Goal: Task Accomplishment & Management: Use online tool/utility

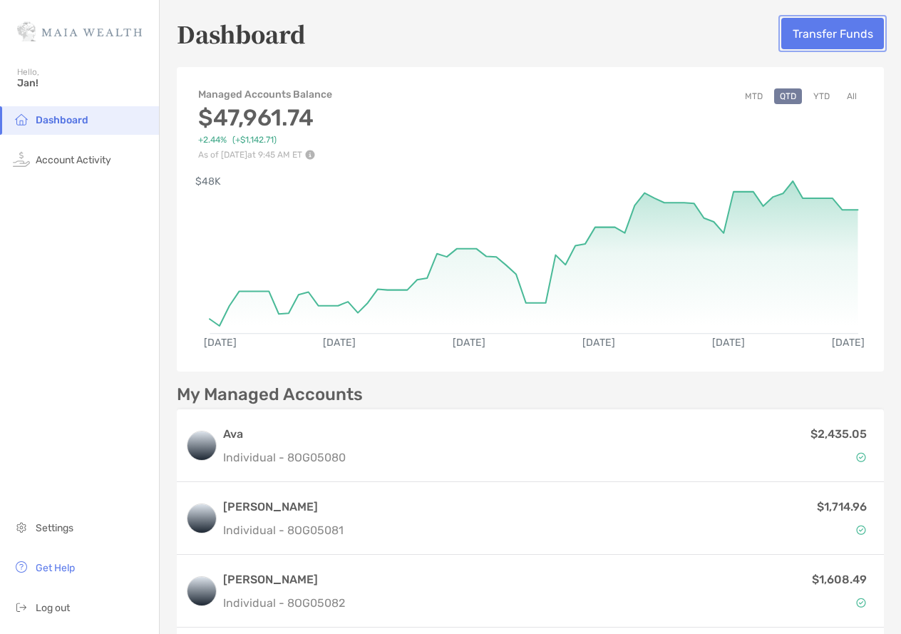
click at [842, 39] on button "Transfer Funds" at bounding box center [833, 33] width 103 height 31
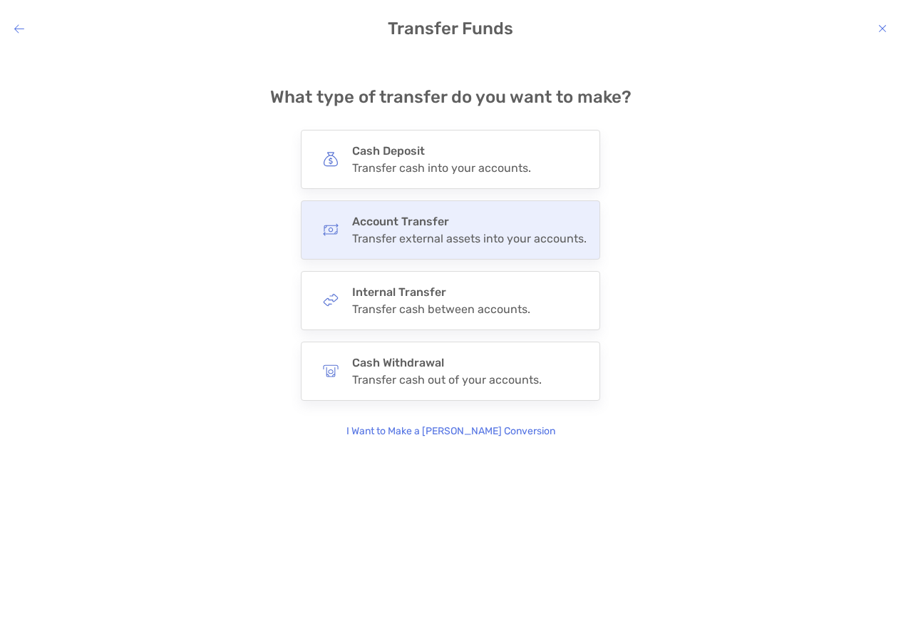
click at [450, 227] on h4 "Account Transfer" at bounding box center [469, 222] width 235 height 14
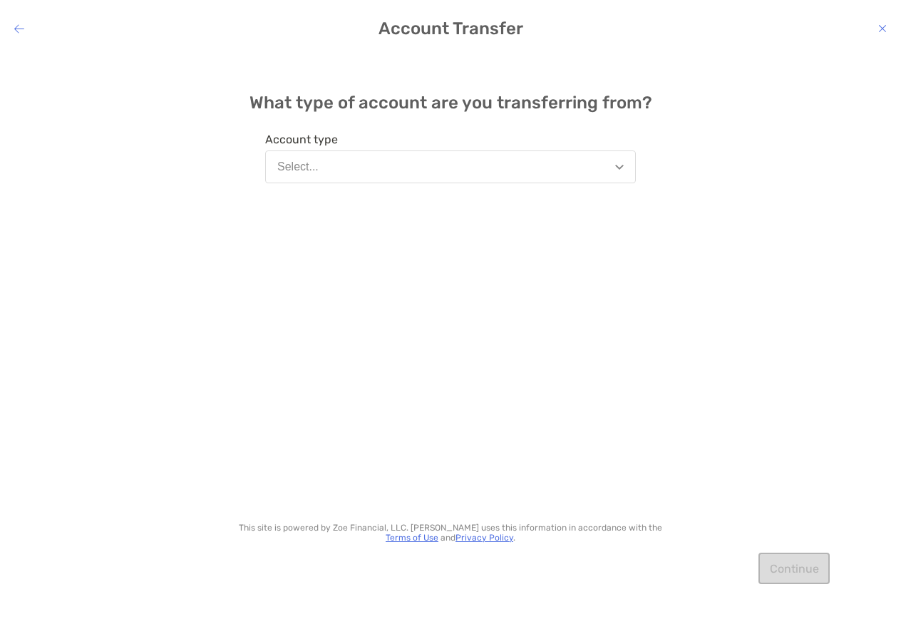
click at [381, 165] on button "Select..." at bounding box center [450, 166] width 371 height 33
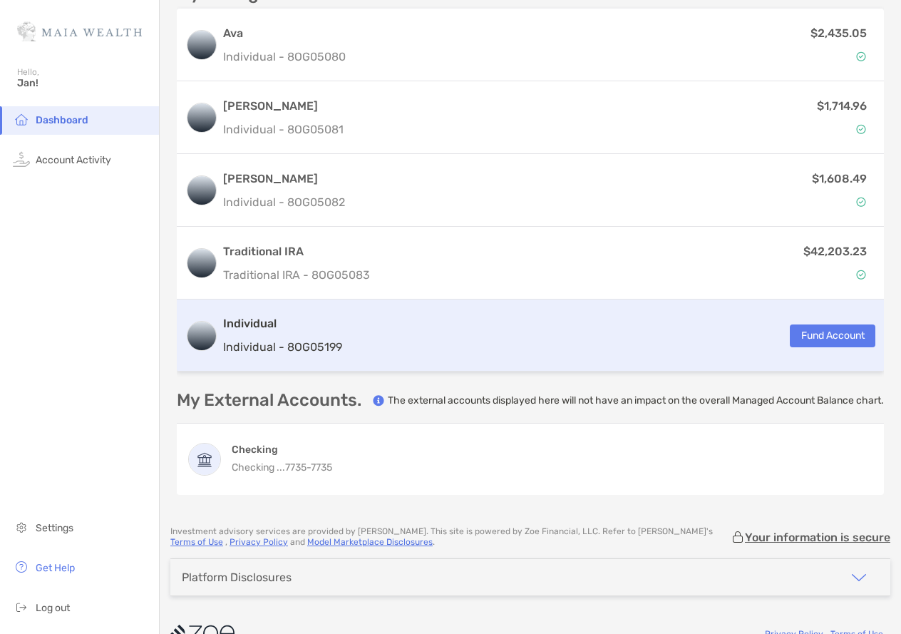
scroll to position [447, 0]
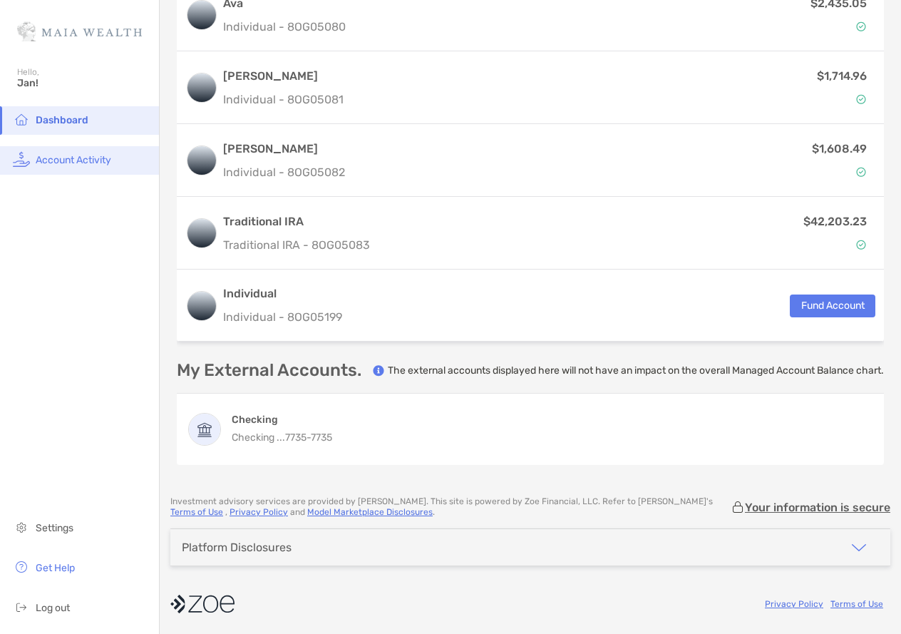
click at [83, 160] on span "Account Activity" at bounding box center [74, 160] width 76 height 12
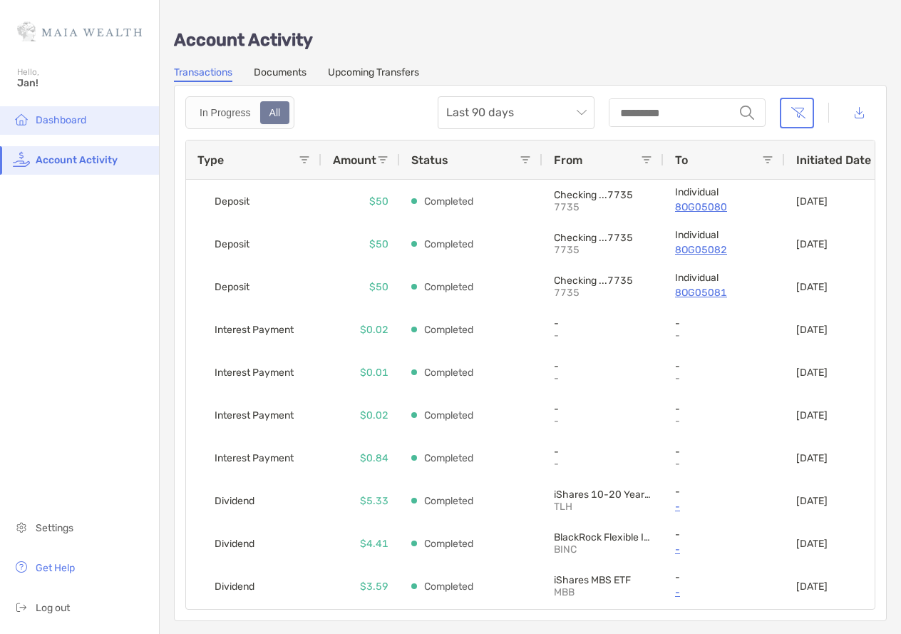
click at [74, 121] on span "Dashboard" at bounding box center [61, 120] width 51 height 12
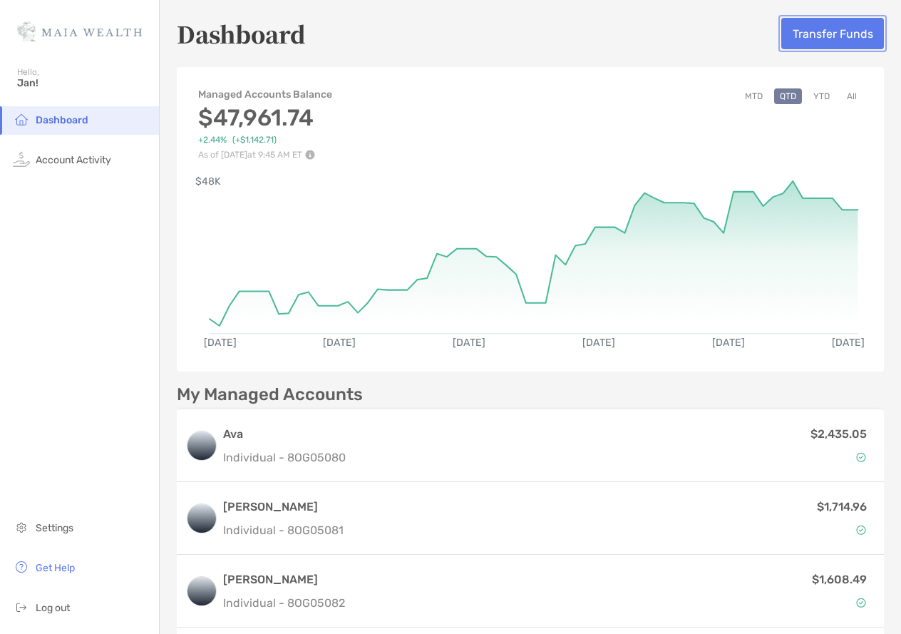
click at [824, 34] on button "Transfer Funds" at bounding box center [833, 33] width 103 height 31
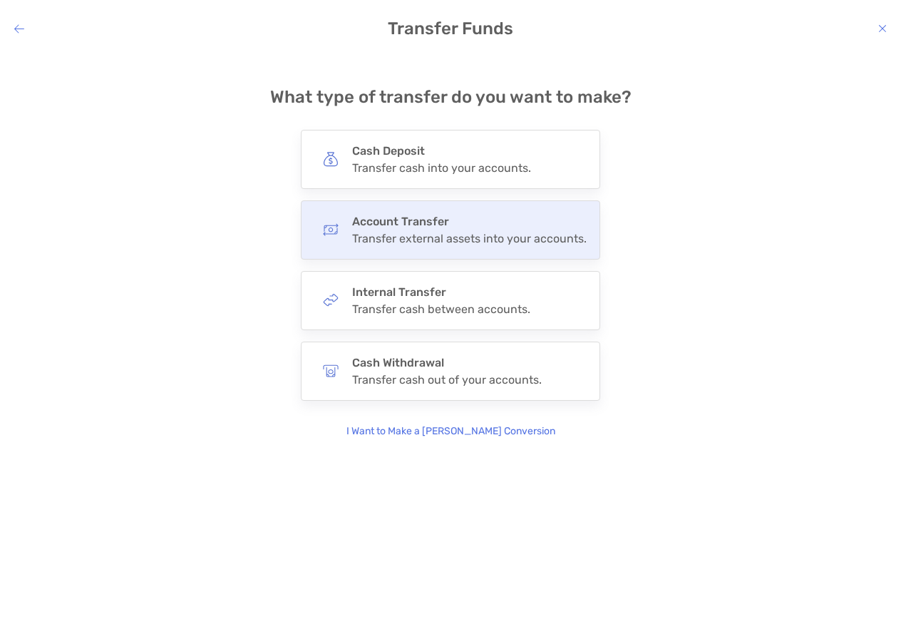
click at [421, 232] on div "Transfer external assets into your accounts." at bounding box center [469, 239] width 235 height 14
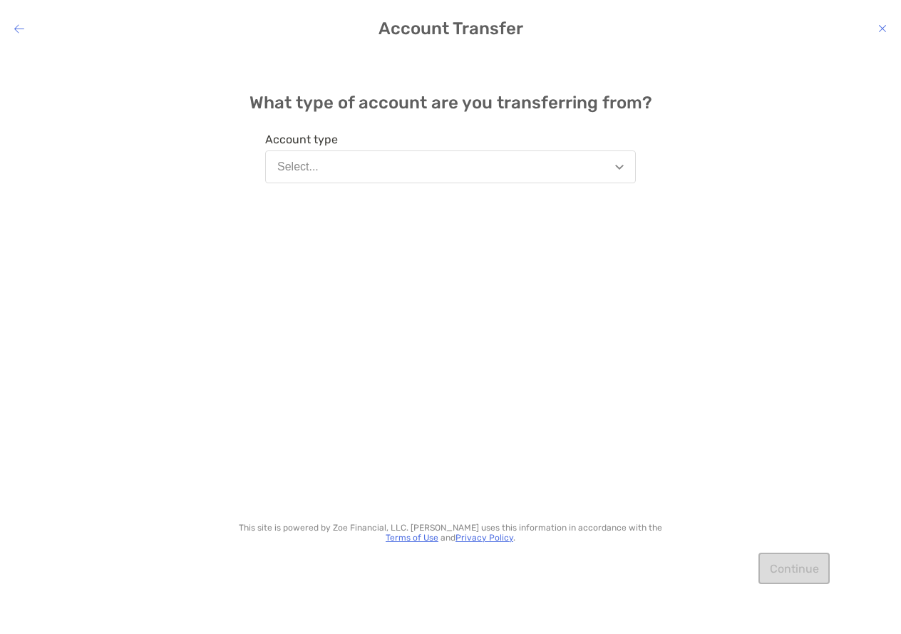
click at [347, 170] on button "Select..." at bounding box center [450, 166] width 371 height 33
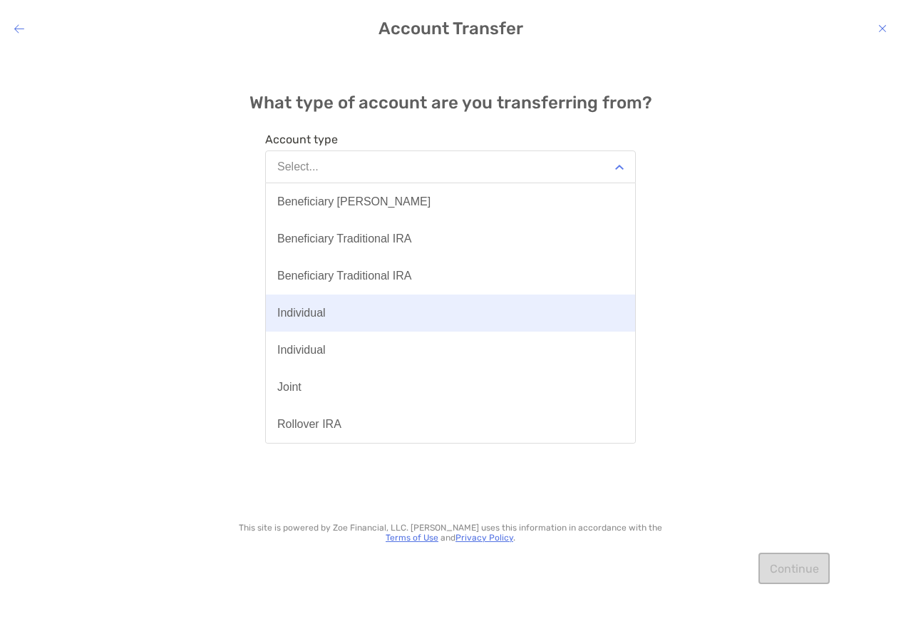
click at [319, 312] on div "Individual" at bounding box center [301, 313] width 48 height 13
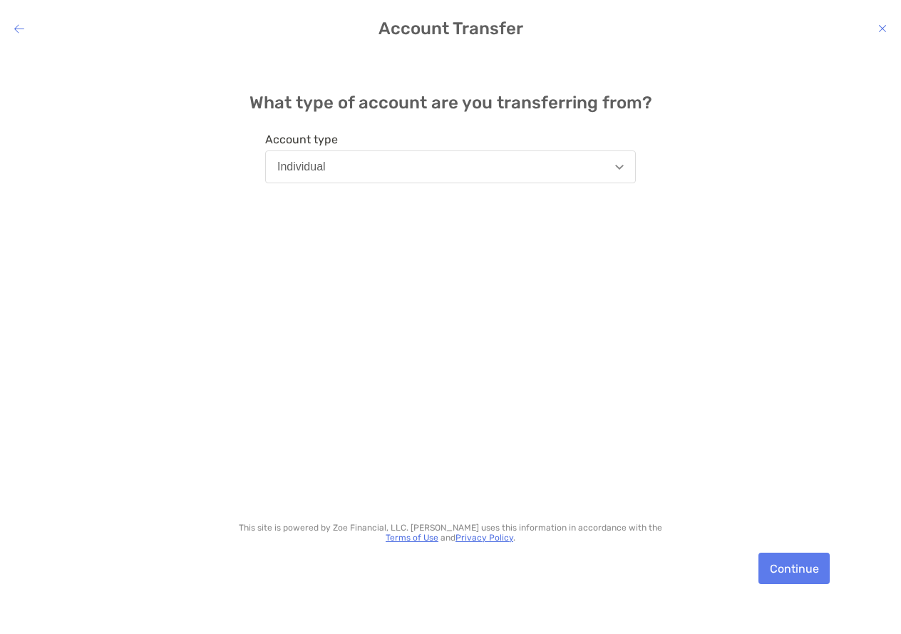
click at [362, 165] on button "Individual" at bounding box center [450, 166] width 371 height 33
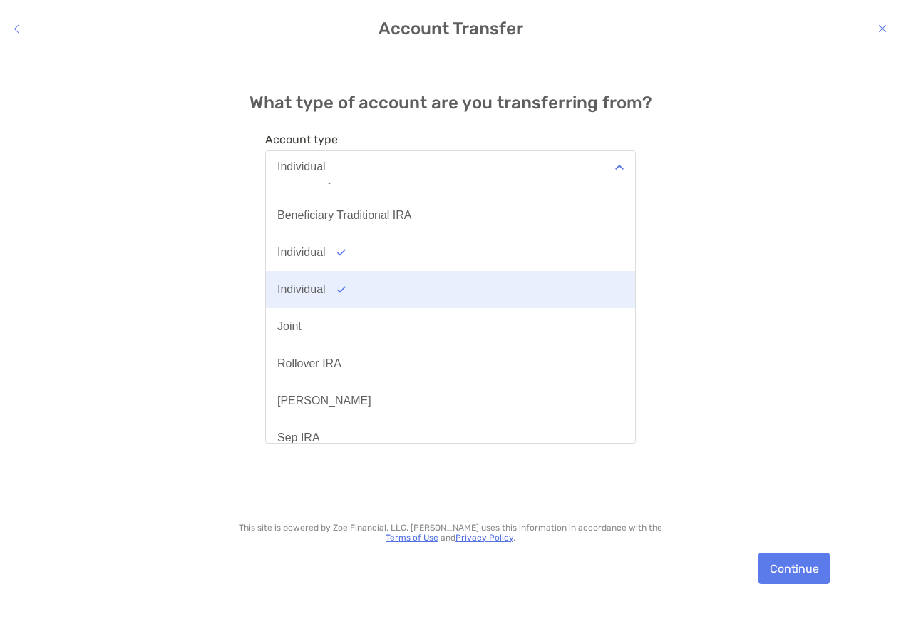
scroll to position [46, 0]
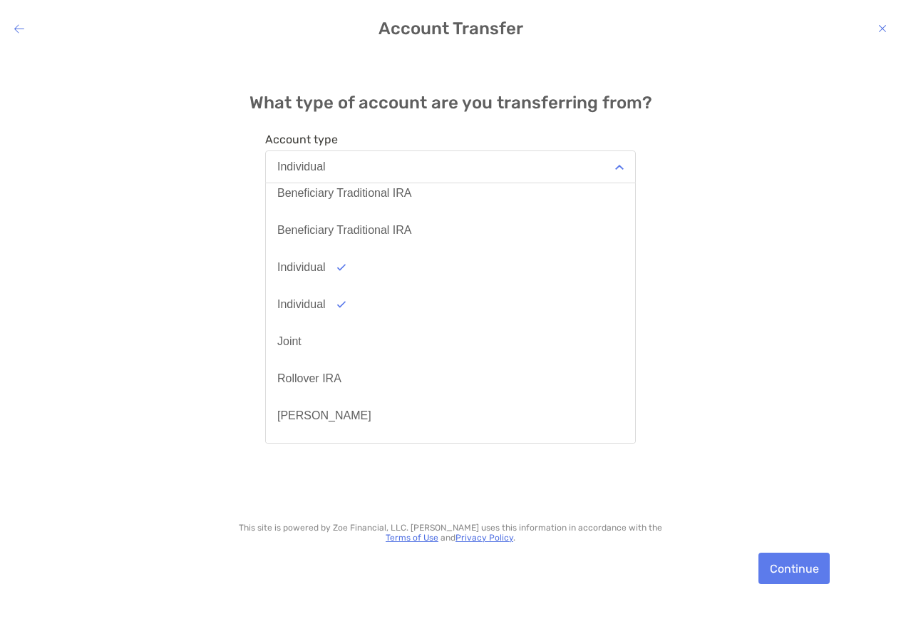
click at [16, 27] on icon "modal" at bounding box center [19, 28] width 10 height 11
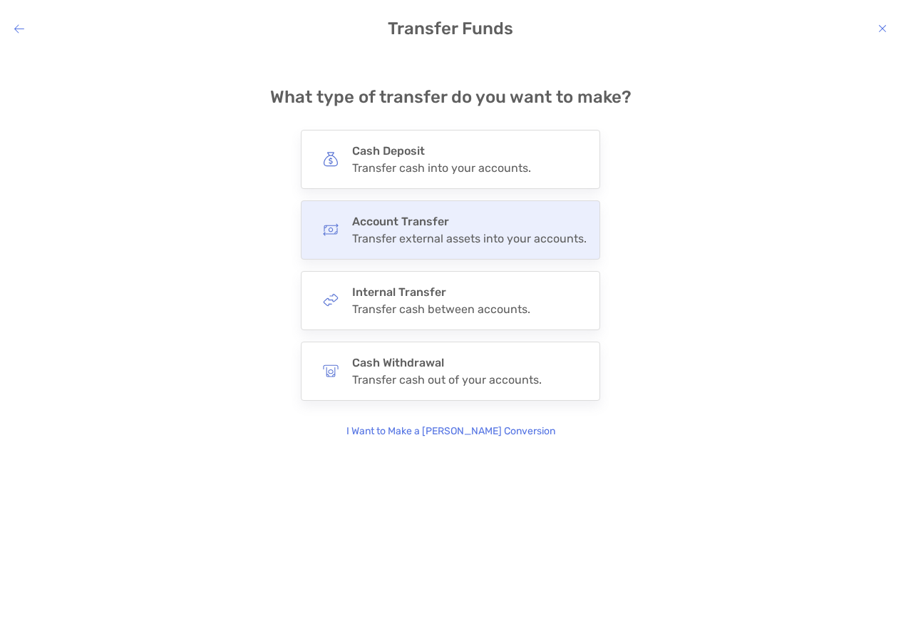
click at [431, 220] on h4 "Account Transfer" at bounding box center [469, 222] width 235 height 14
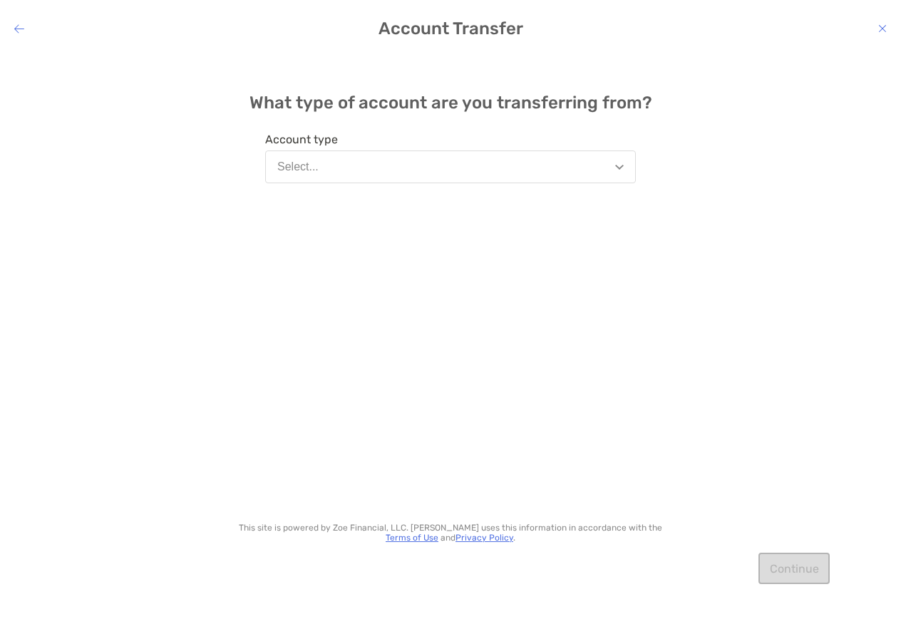
click at [391, 167] on button "Select..." at bounding box center [450, 166] width 371 height 33
click at [614, 167] on button "Select..." at bounding box center [450, 166] width 371 height 33
click at [586, 165] on button "Select..." at bounding box center [450, 166] width 371 height 33
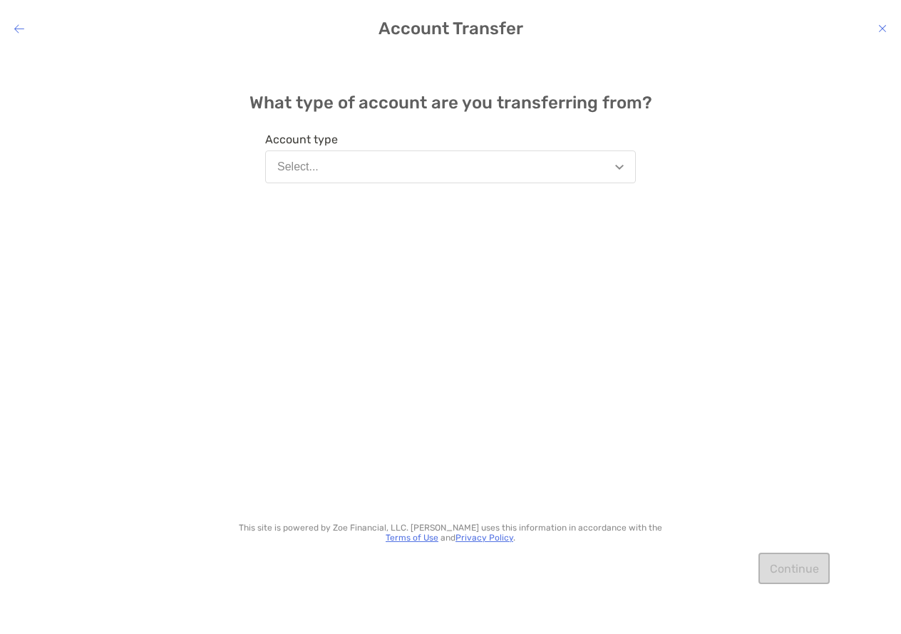
click at [586, 165] on button "Select..." at bounding box center [450, 166] width 371 height 33
click at [513, 173] on button "Select..." at bounding box center [450, 166] width 371 height 33
click at [832, 305] on div "What type of account are you transferring from? Account type Select... This sit…" at bounding box center [450, 333] width 901 height 560
click at [377, 167] on button "Select..." at bounding box center [450, 166] width 371 height 33
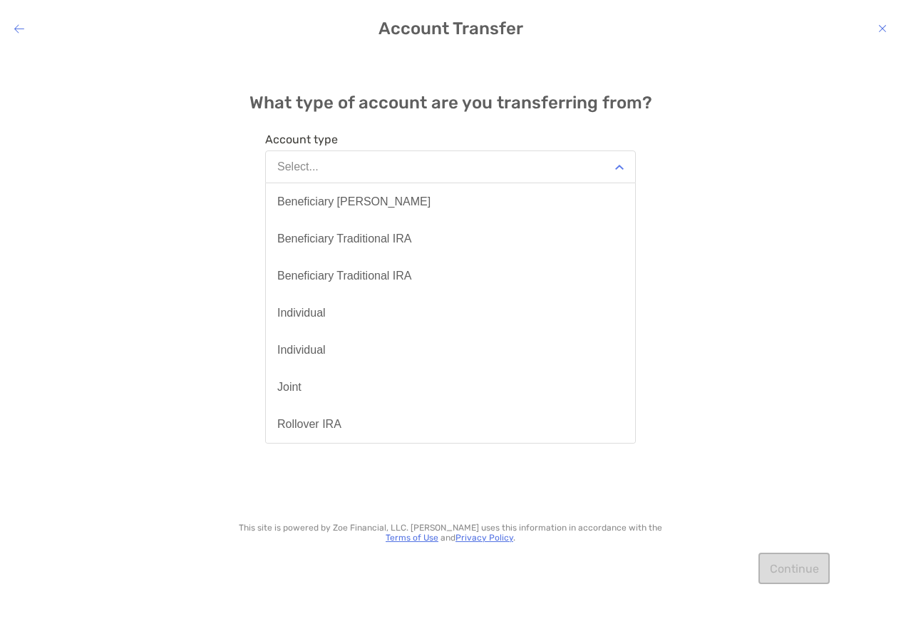
click at [778, 143] on div "What type of account are you transferring from? Account type Select... Benefici…" at bounding box center [450, 333] width 901 height 560
click at [19, 30] on icon "modal" at bounding box center [19, 28] width 10 height 11
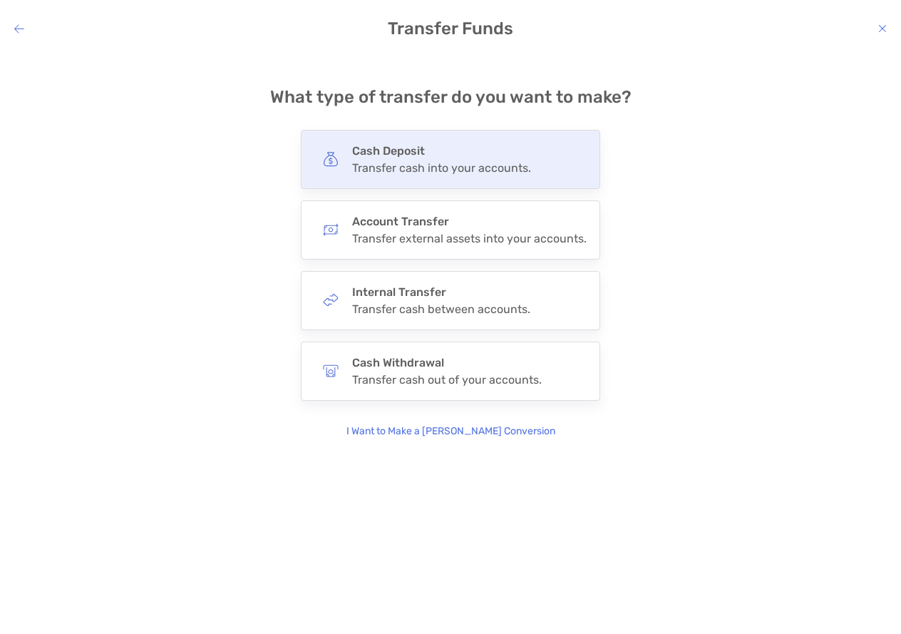
click at [420, 163] on div "Transfer cash into your accounts." at bounding box center [441, 168] width 179 height 14
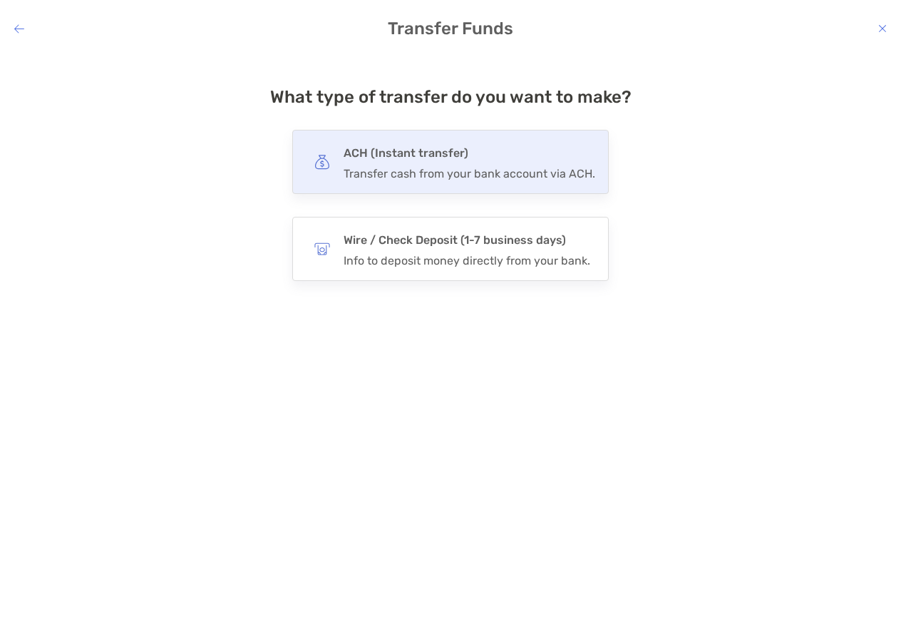
click at [422, 164] on div "ACH (Instant transfer) Transfer cash from your bank account via ACH." at bounding box center [470, 161] width 252 height 37
click at [0, 0] on input "***" at bounding box center [0, 0] width 0 height 0
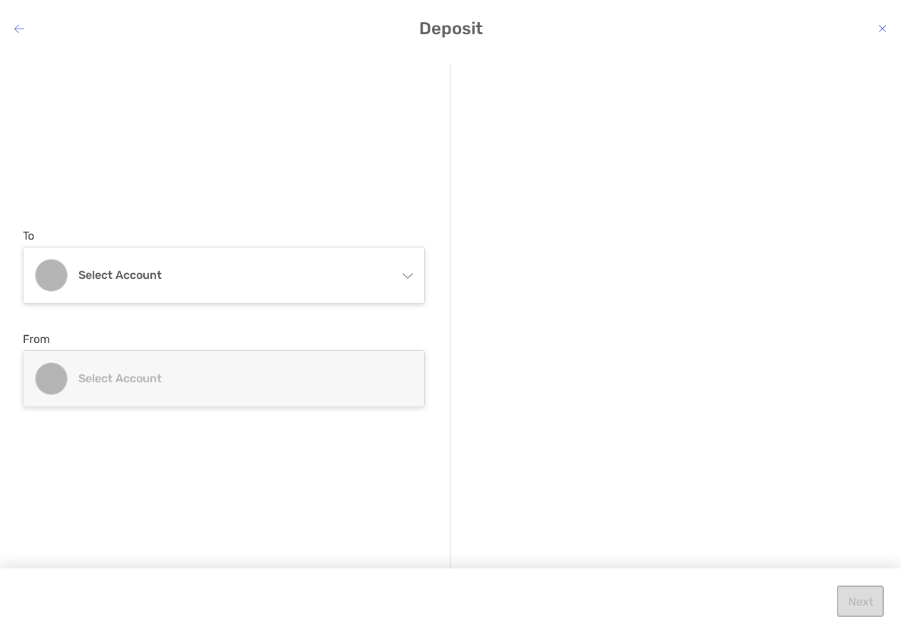
click at [409, 275] on icon "modal" at bounding box center [406, 272] width 11 height 11
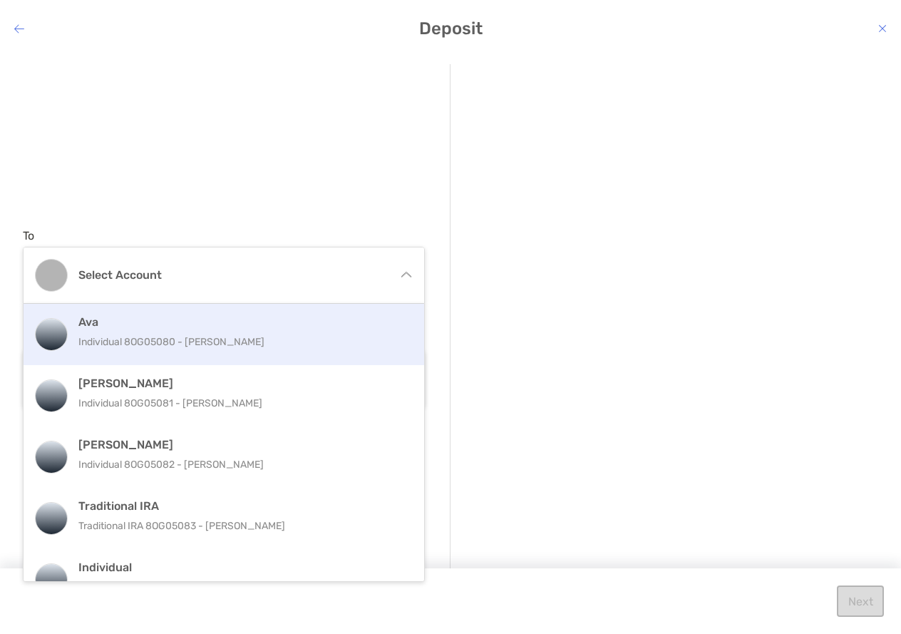
click at [218, 342] on p "Individual 8OG05080 - [PERSON_NAME]" at bounding box center [239, 342] width 322 height 18
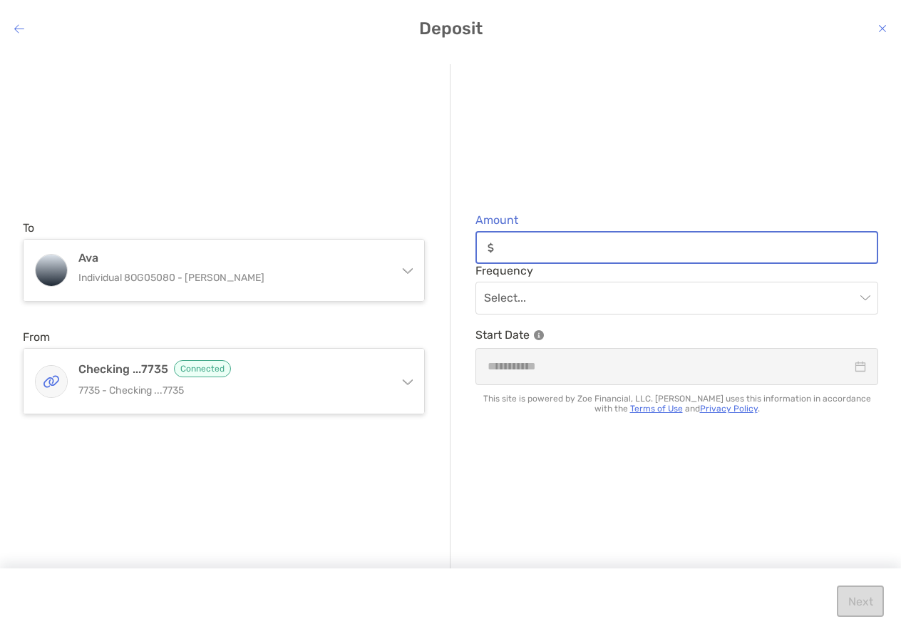
click at [534, 252] on input "Amount" at bounding box center [688, 248] width 377 height 12
type input "***"
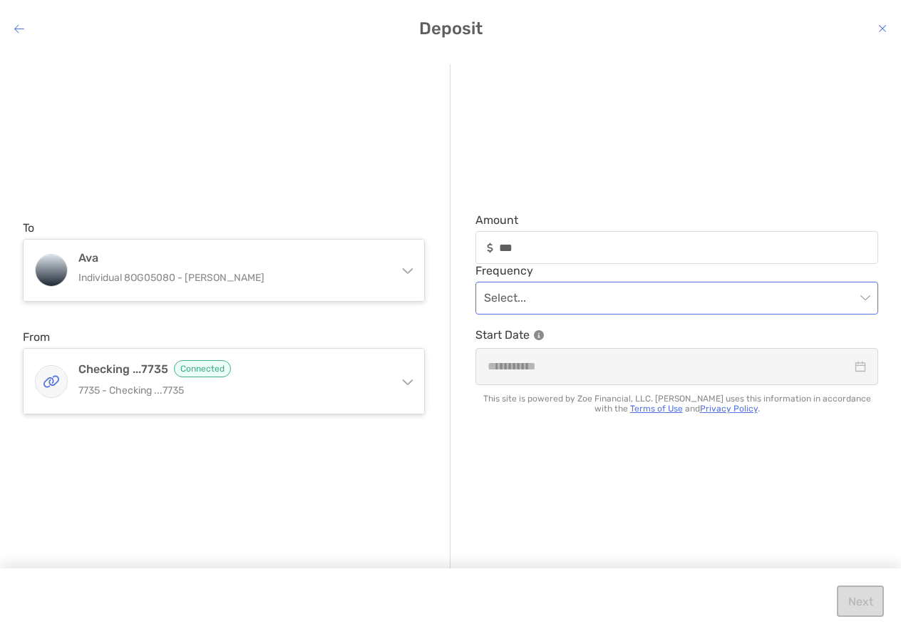
click at [528, 299] on input "modal" at bounding box center [670, 297] width 372 height 31
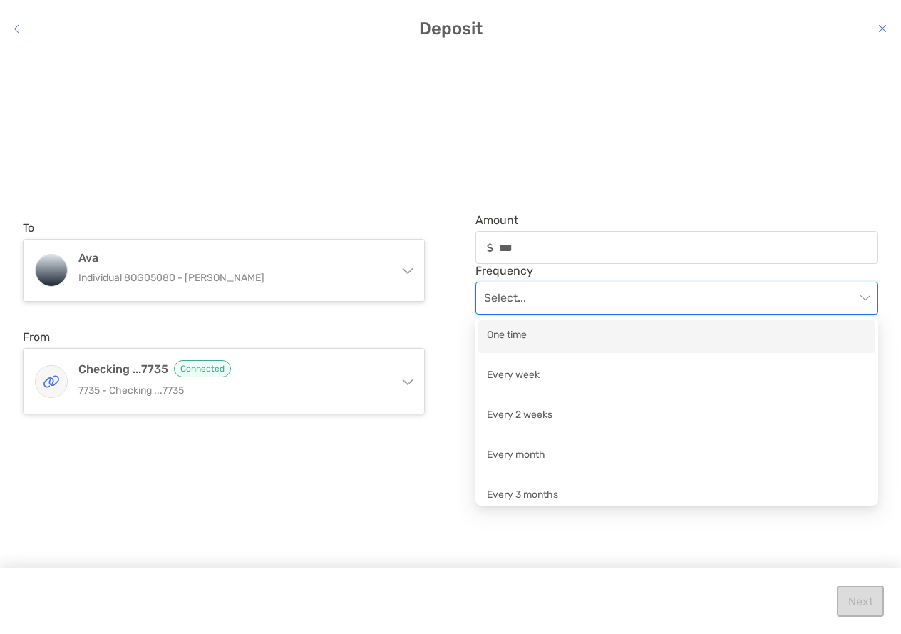
click at [521, 336] on div "One time" at bounding box center [677, 336] width 380 height 18
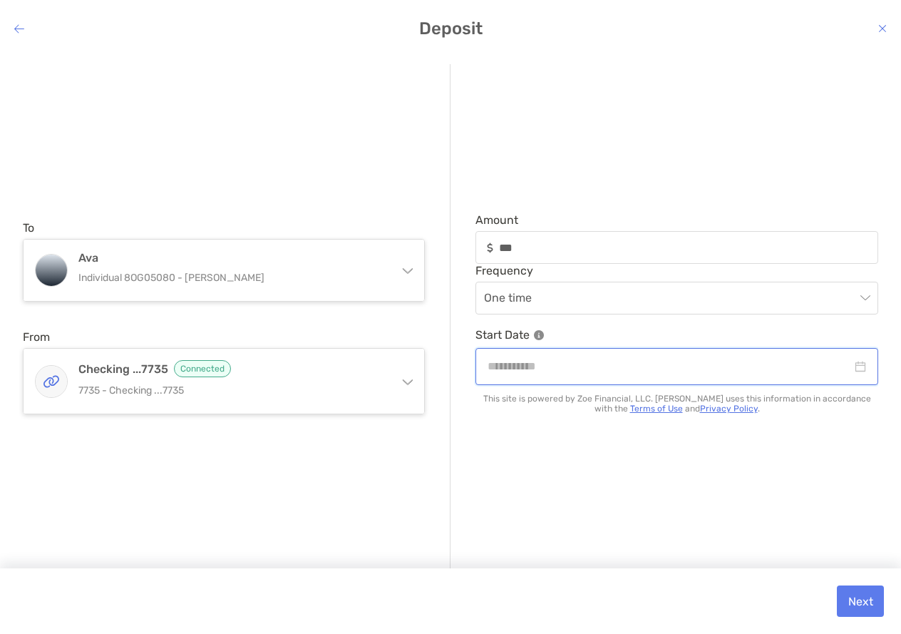
click at [507, 362] on input "modal" at bounding box center [670, 366] width 364 height 18
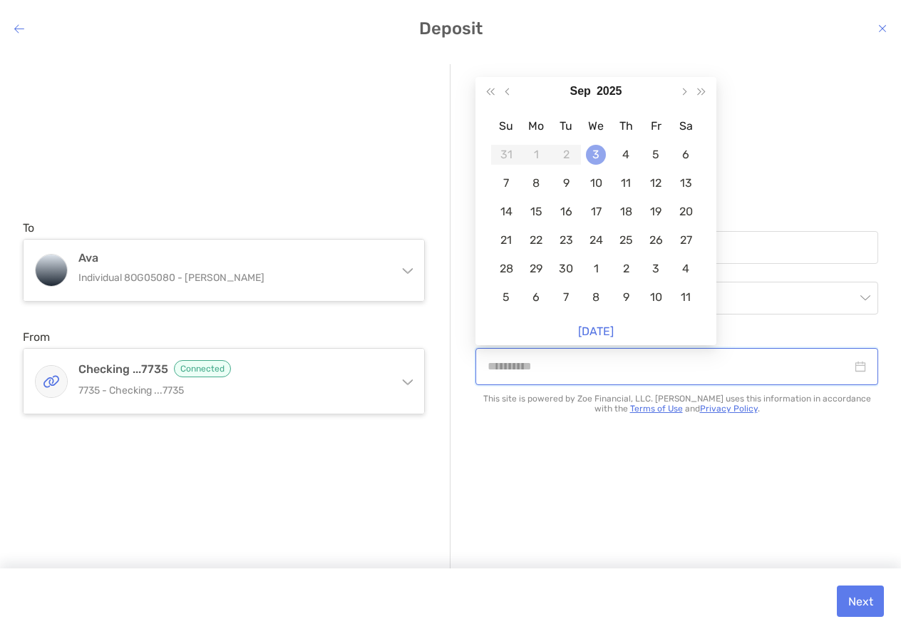
type input "**********"
click at [599, 155] on div "3" at bounding box center [596, 155] width 20 height 20
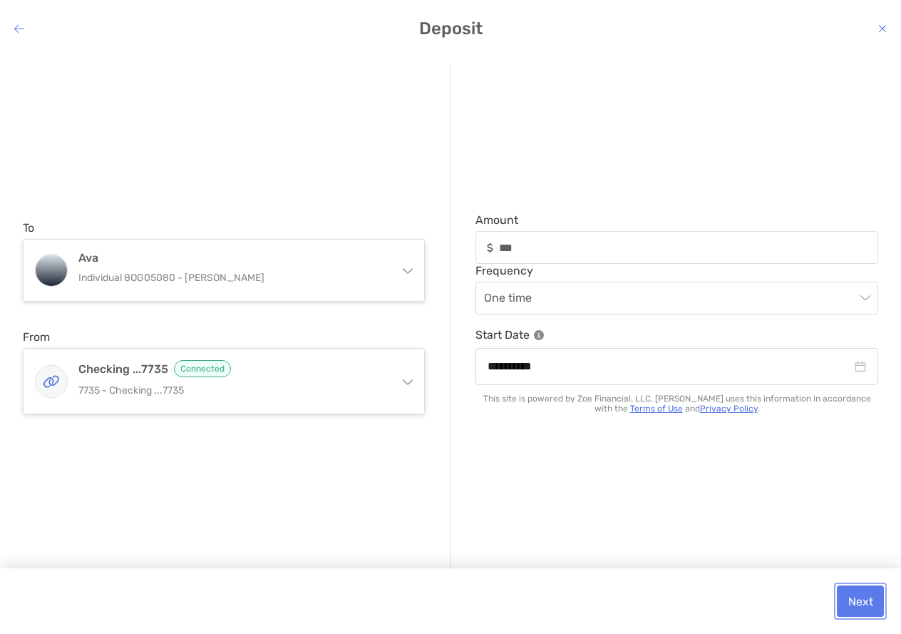
click at [868, 603] on button "Next" at bounding box center [860, 600] width 47 height 31
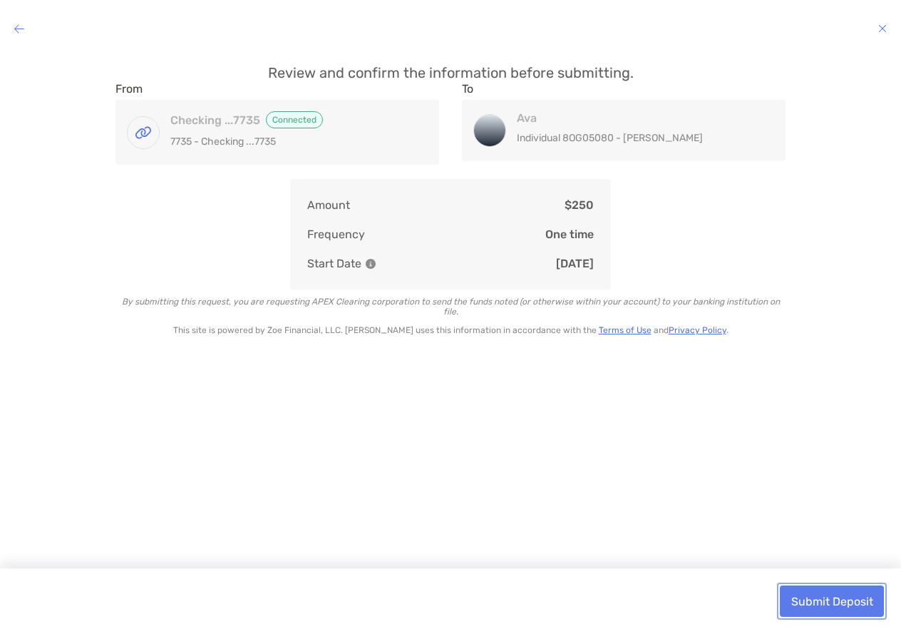
click at [836, 602] on button "Submit Deposit" at bounding box center [832, 600] width 104 height 31
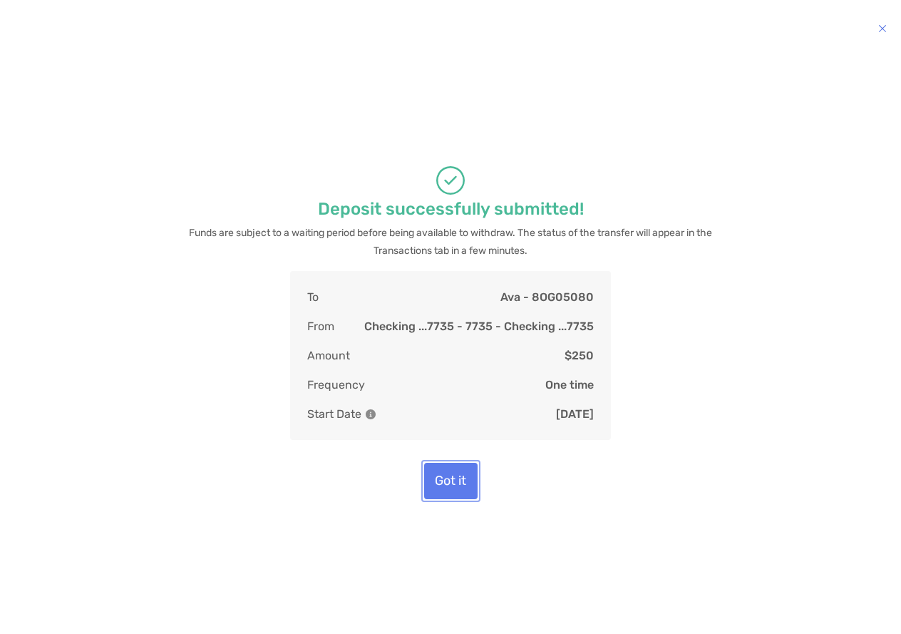
click at [451, 486] on button "Got it" at bounding box center [450, 481] width 53 height 36
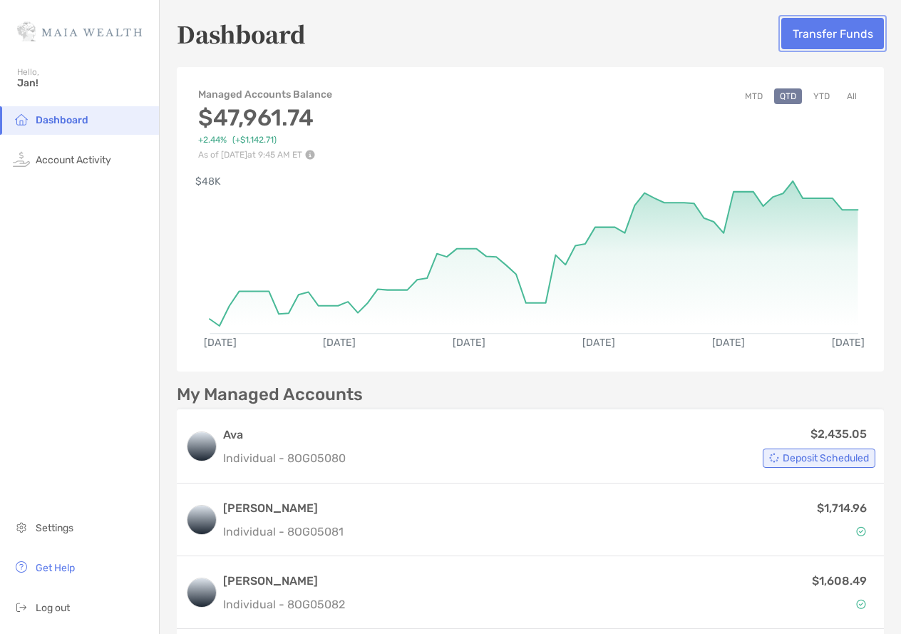
click at [823, 31] on button "Transfer Funds" at bounding box center [833, 33] width 103 height 31
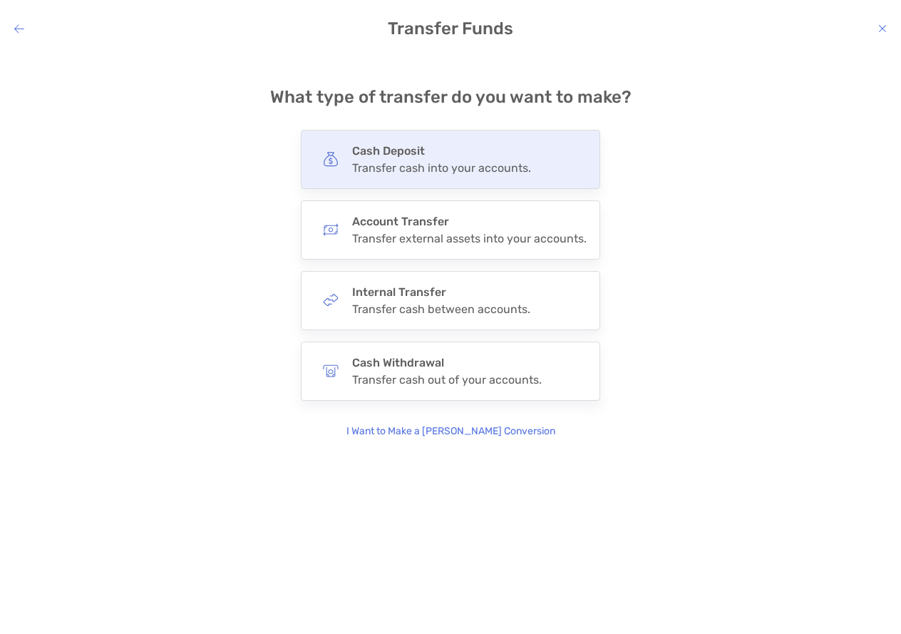
click at [396, 161] on div "Transfer cash into your accounts." at bounding box center [441, 168] width 179 height 14
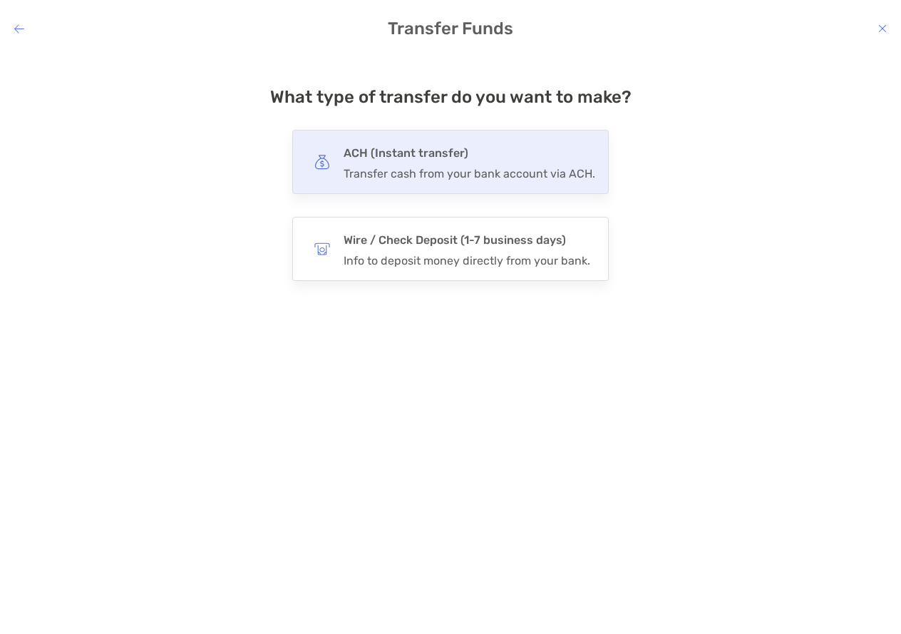
click at [418, 154] on h4 "ACH (Instant transfer)" at bounding box center [470, 153] width 252 height 20
click at [0, 0] on input "***" at bounding box center [0, 0] width 0 height 0
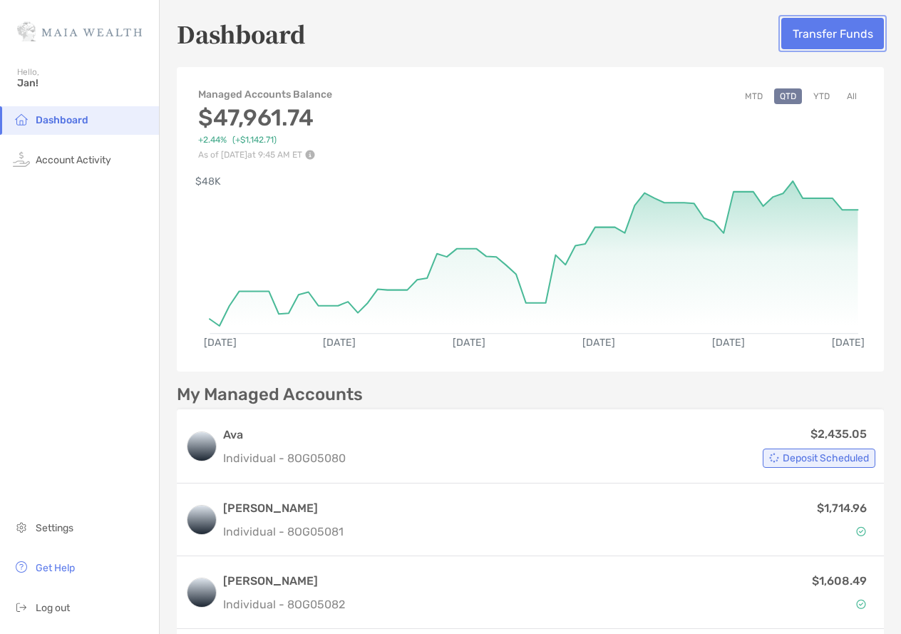
click at [816, 38] on button "Transfer Funds" at bounding box center [833, 33] width 103 height 31
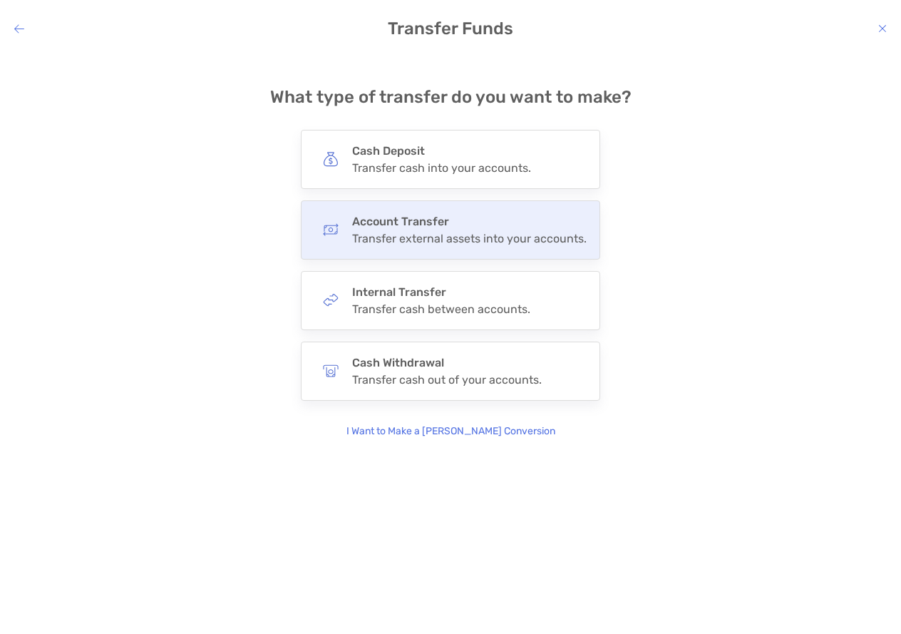
click at [437, 223] on h4 "Account Transfer" at bounding box center [469, 222] width 235 height 14
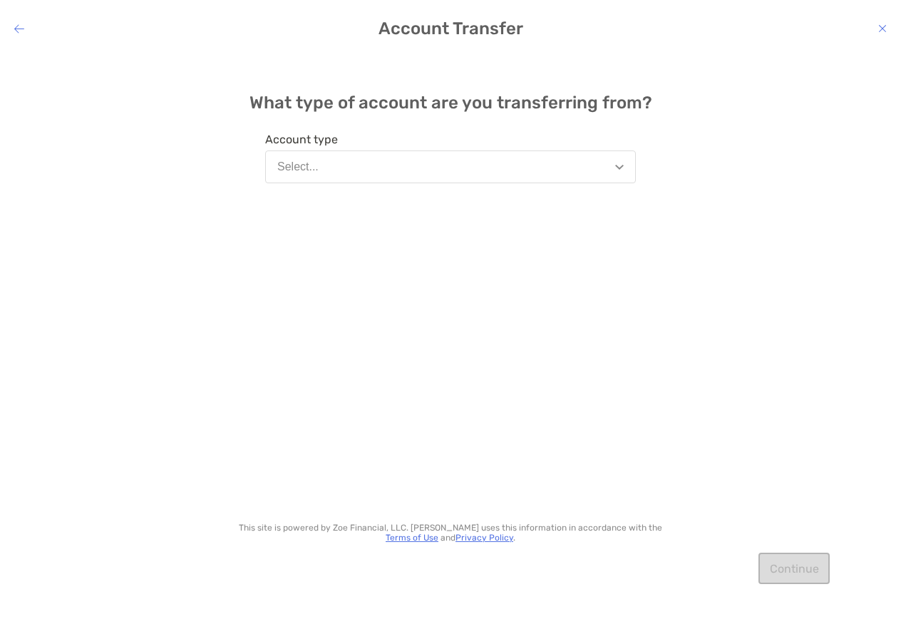
click at [338, 167] on button "Select..." at bounding box center [450, 166] width 371 height 33
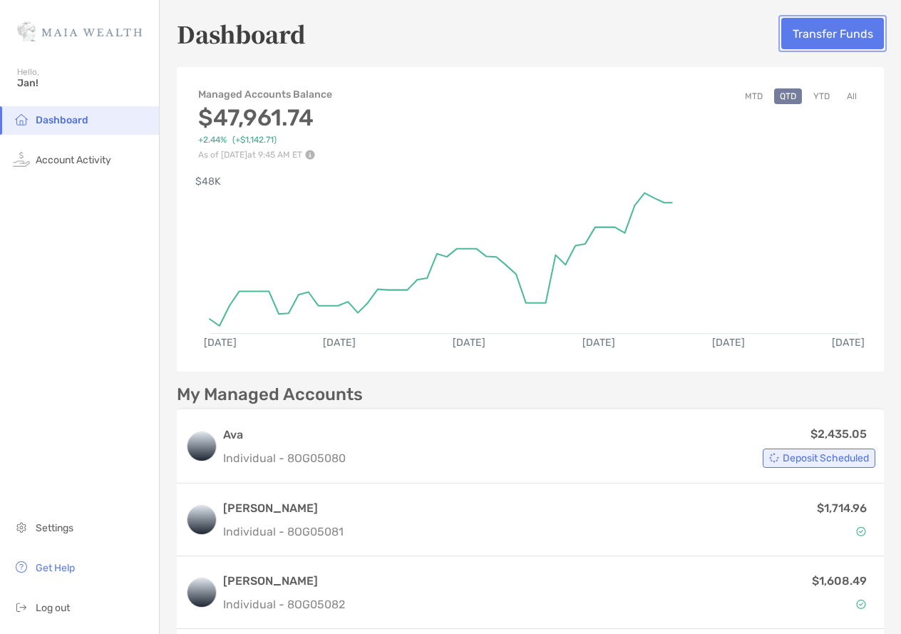
click at [818, 34] on button "Transfer Funds" at bounding box center [833, 33] width 103 height 31
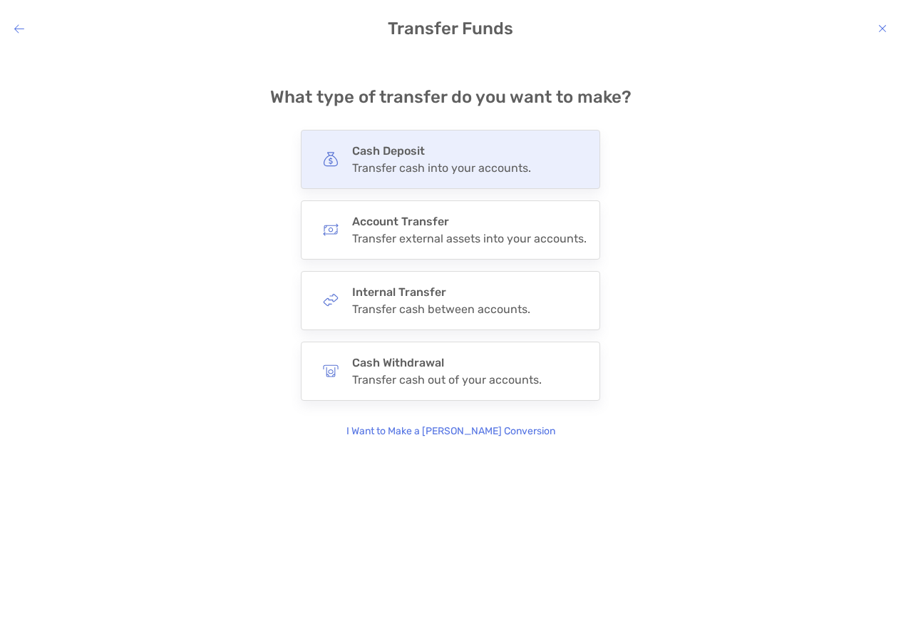
click at [426, 154] on h4 "Cash Deposit" at bounding box center [441, 151] width 179 height 14
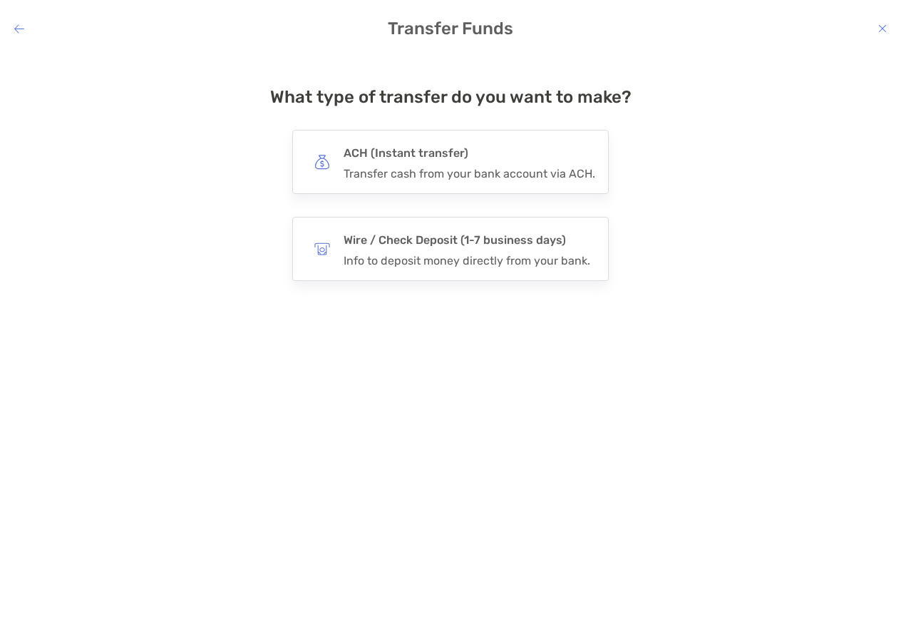
click at [426, 154] on h4 "ACH (Instant transfer)" at bounding box center [470, 153] width 252 height 20
click at [0, 0] on input "***" at bounding box center [0, 0] width 0 height 0
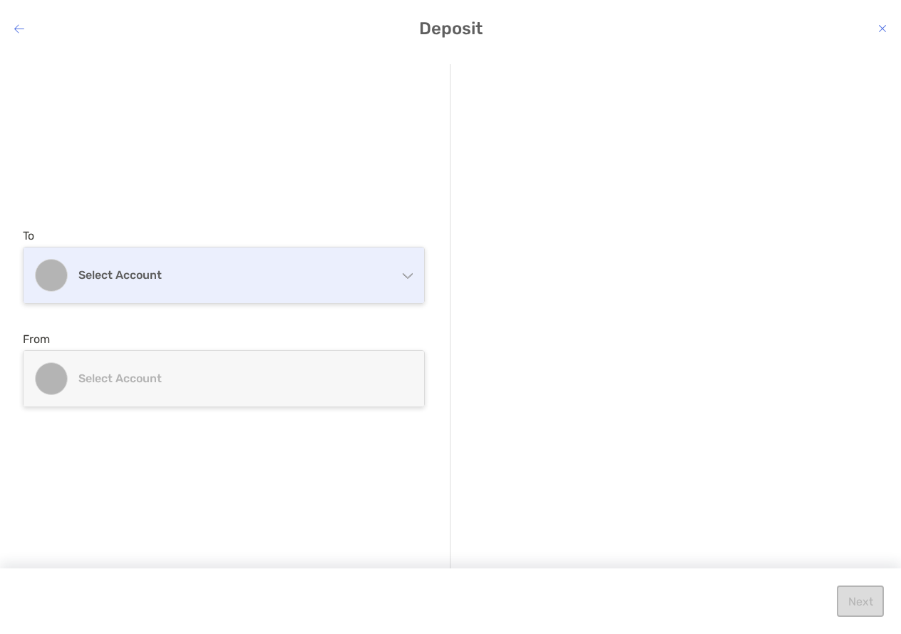
click at [404, 279] on div "Select account" at bounding box center [224, 275] width 401 height 56
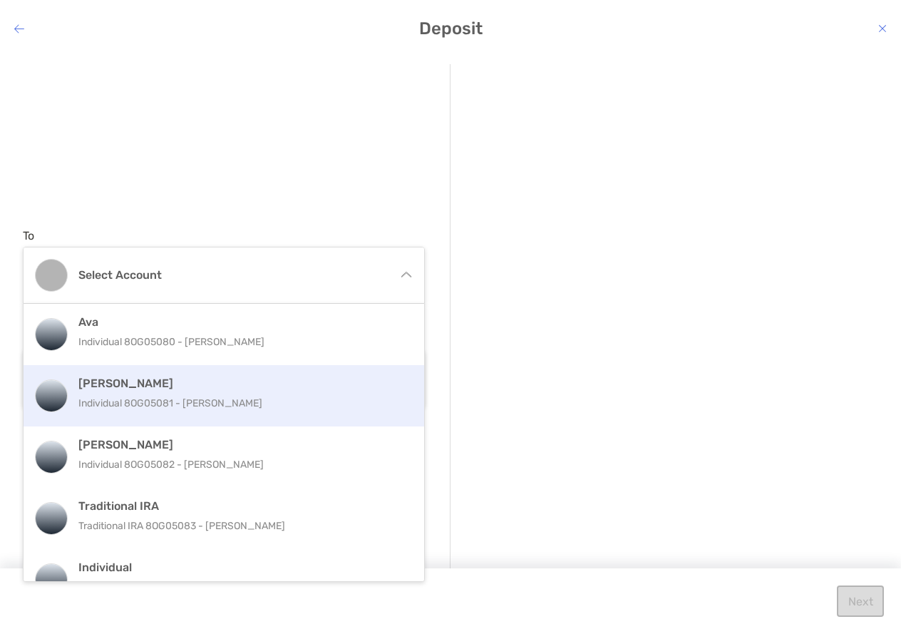
click at [212, 404] on p "Individual 8OG05081 - [PERSON_NAME]" at bounding box center [239, 403] width 322 height 18
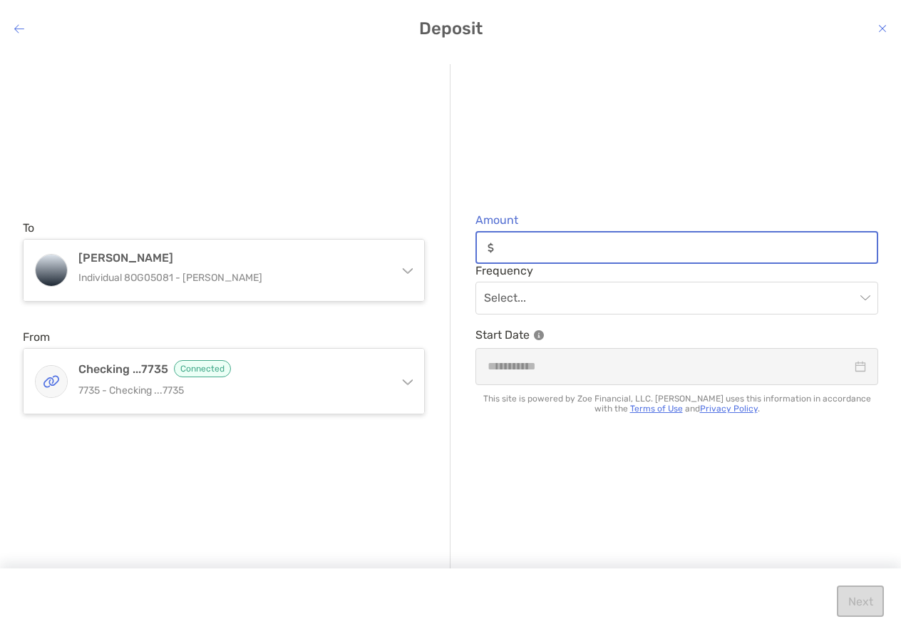
click at [513, 250] on input "Amount" at bounding box center [688, 248] width 377 height 12
type input "******"
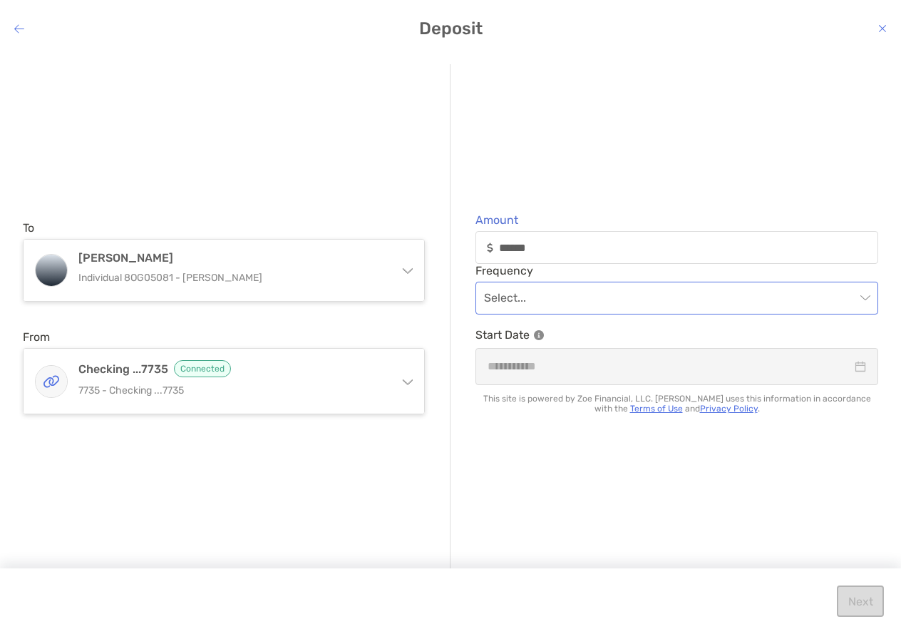
click at [543, 300] on input "modal" at bounding box center [670, 297] width 372 height 31
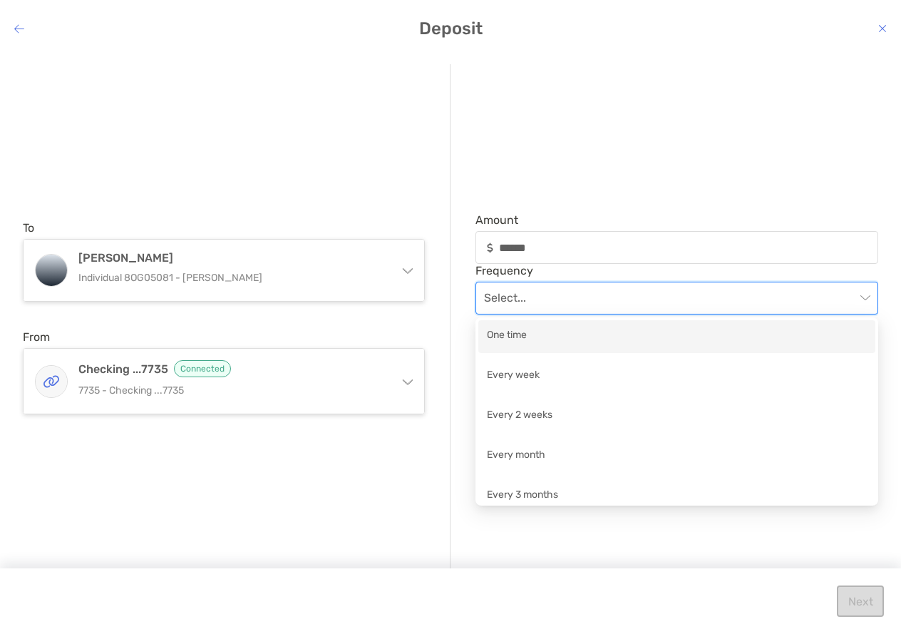
click at [528, 334] on div "One time" at bounding box center [677, 336] width 380 height 18
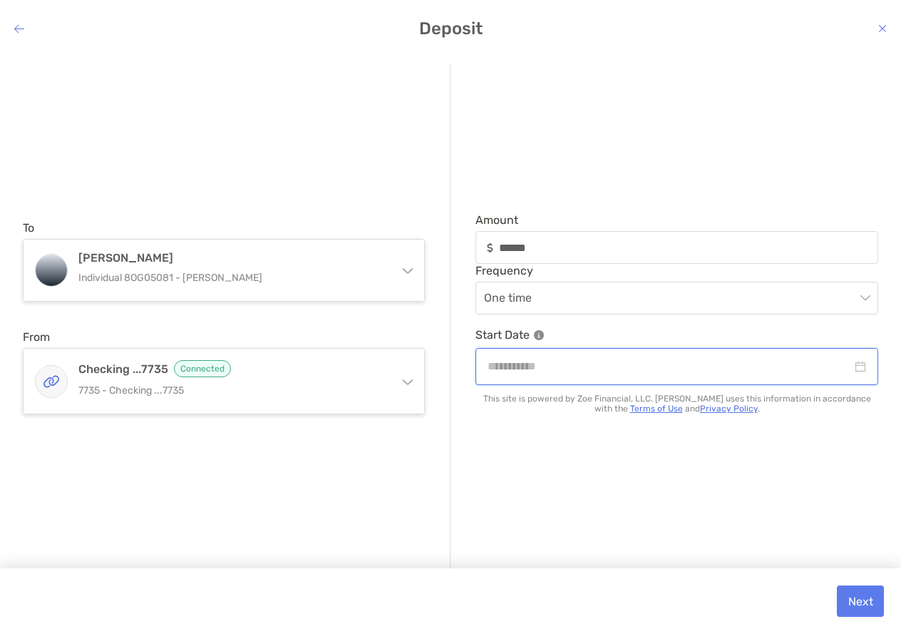
click at [534, 367] on input "modal" at bounding box center [670, 366] width 364 height 18
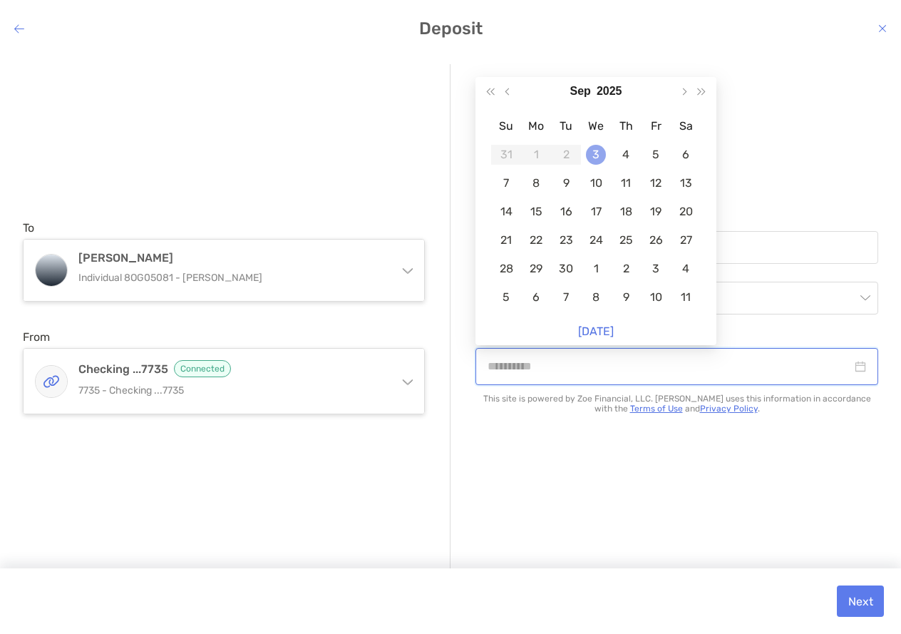
type input "**********"
click at [595, 155] on div "3" at bounding box center [596, 155] width 20 height 20
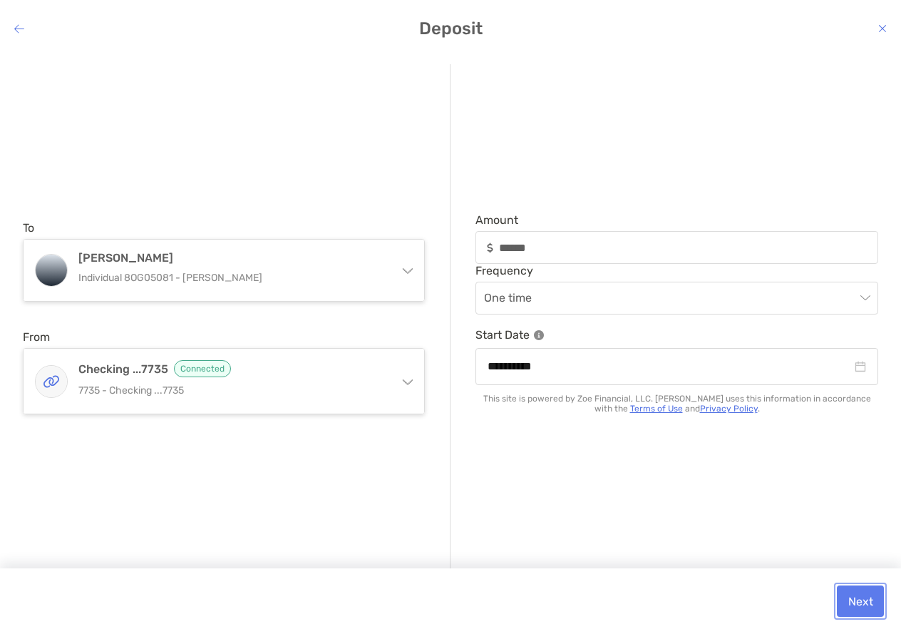
click at [864, 604] on button "Next" at bounding box center [860, 600] width 47 height 31
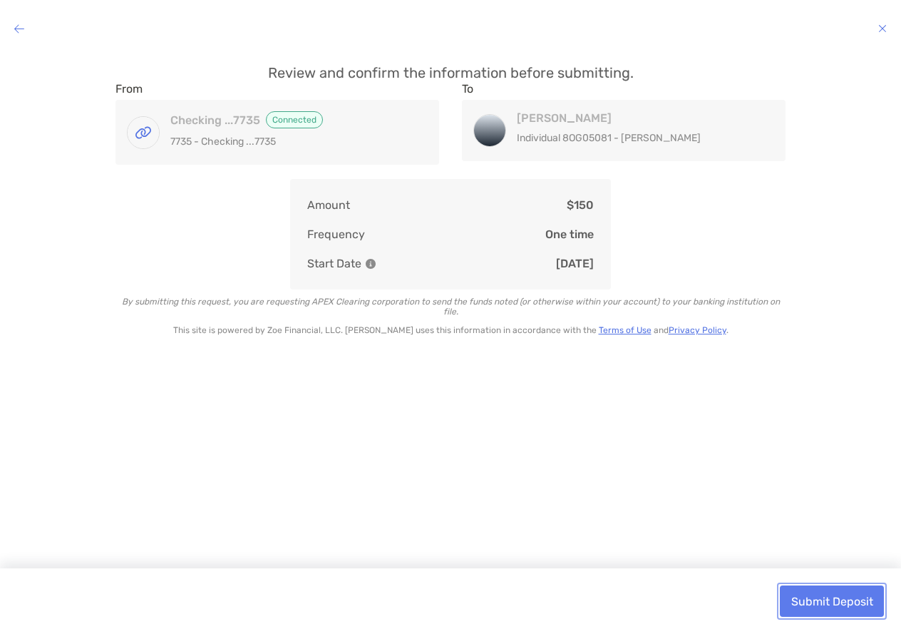
click at [846, 603] on button "Submit Deposit" at bounding box center [832, 600] width 104 height 31
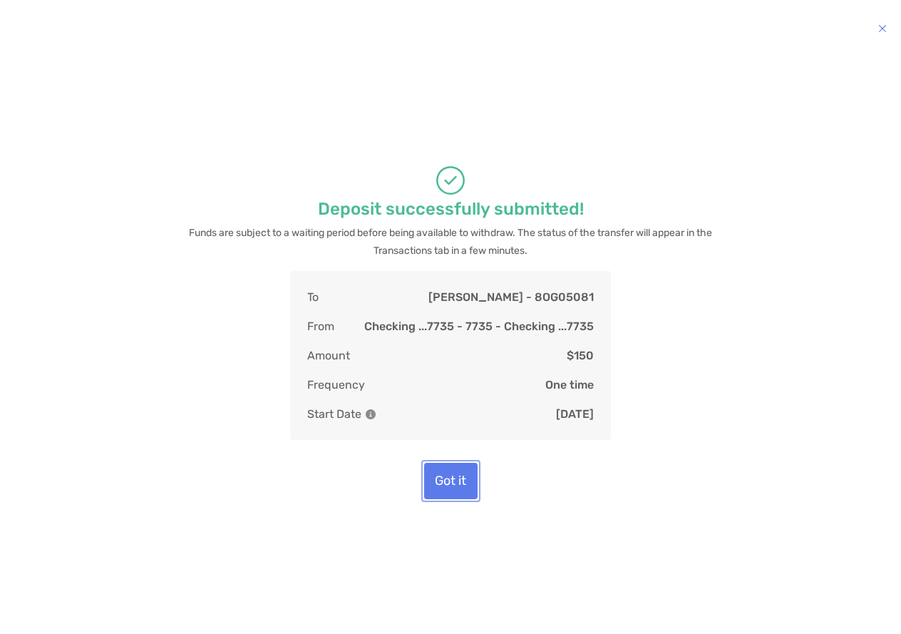
click at [446, 486] on button "Got it" at bounding box center [450, 481] width 53 height 36
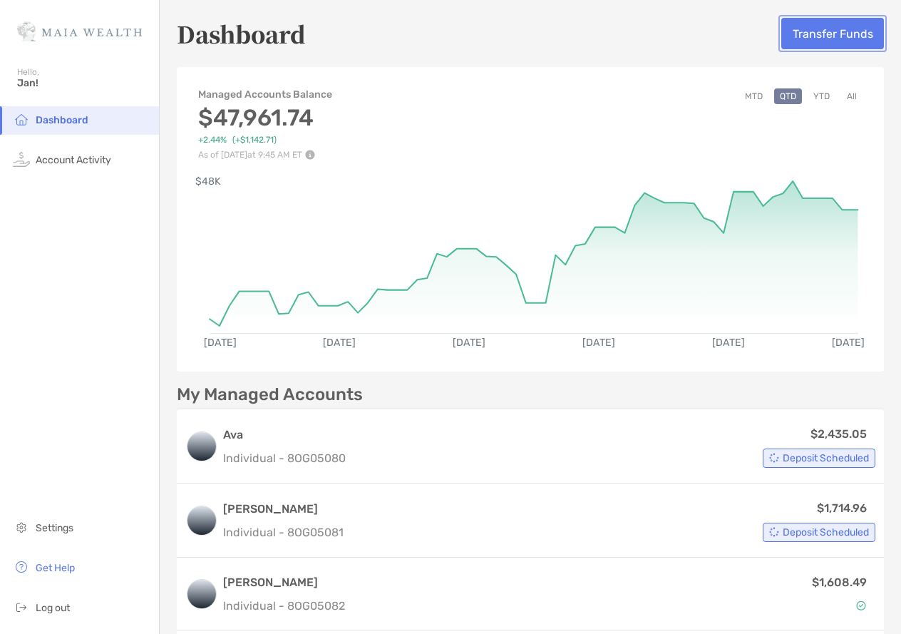
click at [834, 32] on button "Transfer Funds" at bounding box center [833, 33] width 103 height 31
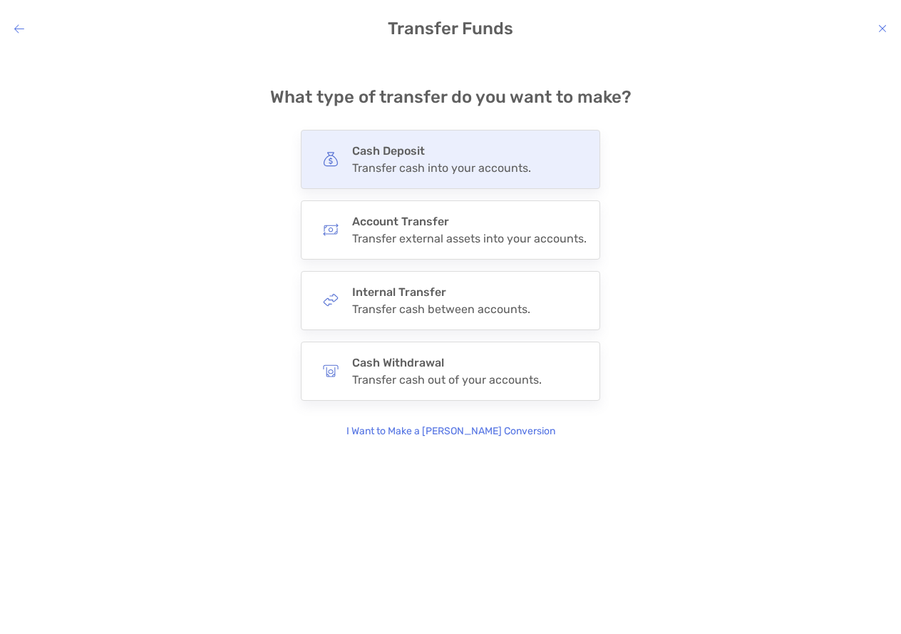
click at [427, 161] on div "Transfer cash into your accounts." at bounding box center [441, 168] width 179 height 14
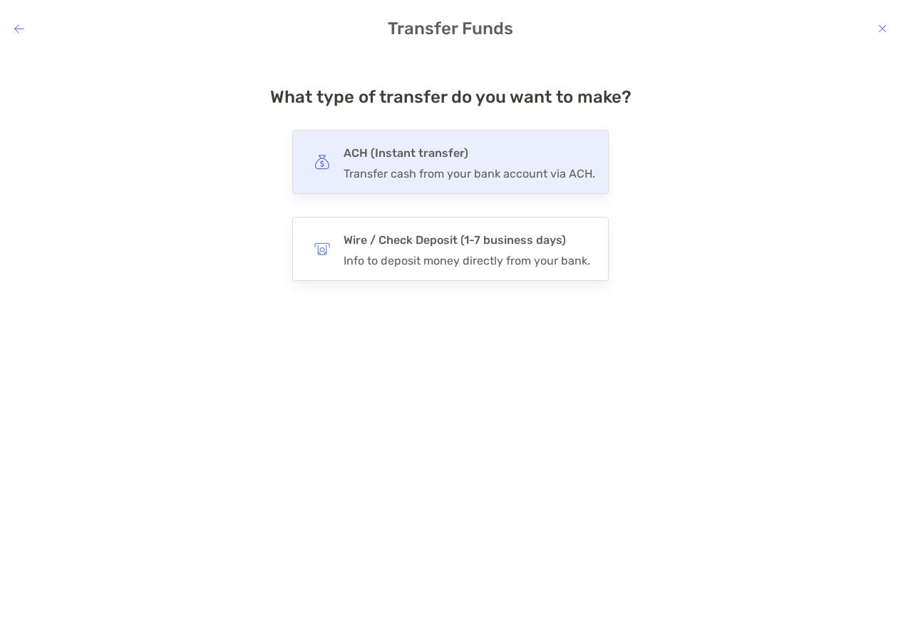
click at [432, 161] on h4 "ACH (Instant transfer)" at bounding box center [470, 153] width 252 height 20
click at [0, 0] on input "***" at bounding box center [0, 0] width 0 height 0
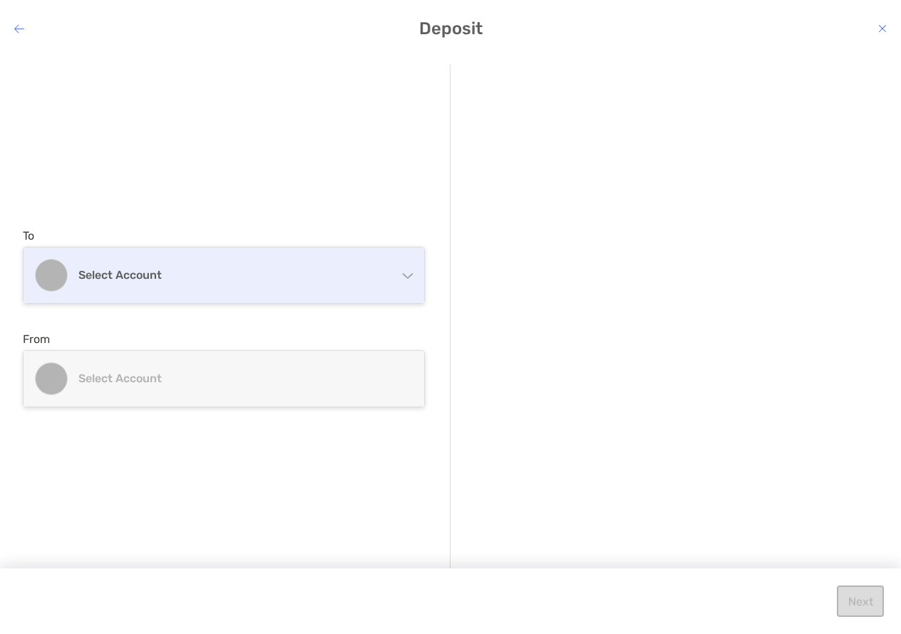
click at [232, 270] on h4 "Select account" at bounding box center [232, 275] width 308 height 14
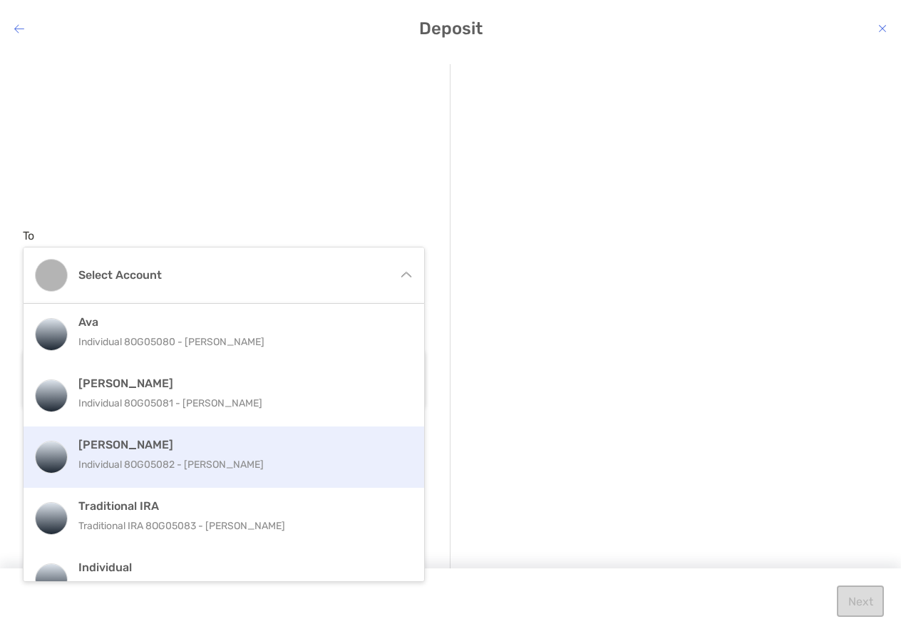
click at [190, 461] on p "Individual 8OG05082 - [PERSON_NAME]" at bounding box center [239, 465] width 322 height 18
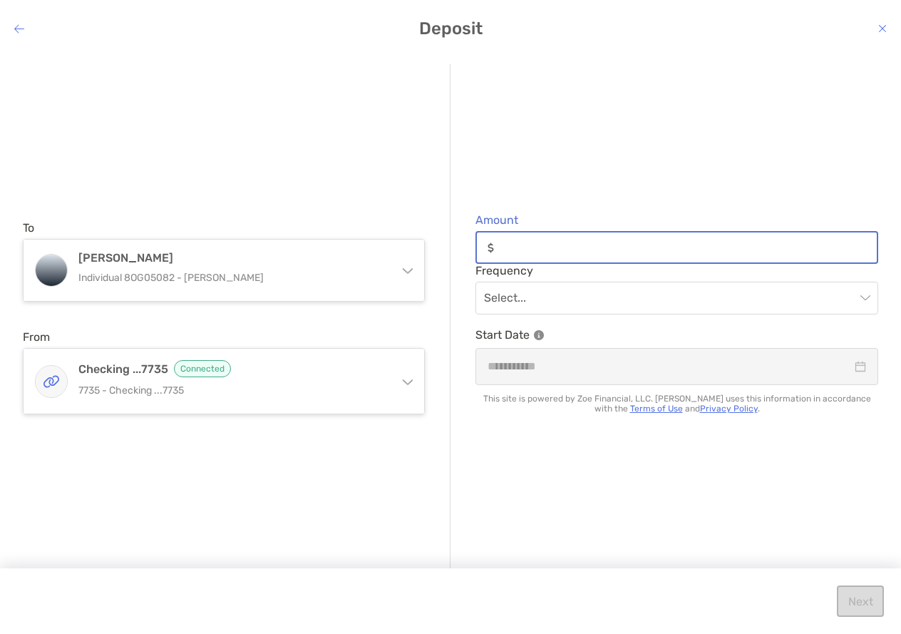
click at [550, 247] on input "Amount" at bounding box center [688, 248] width 377 height 12
type input "***"
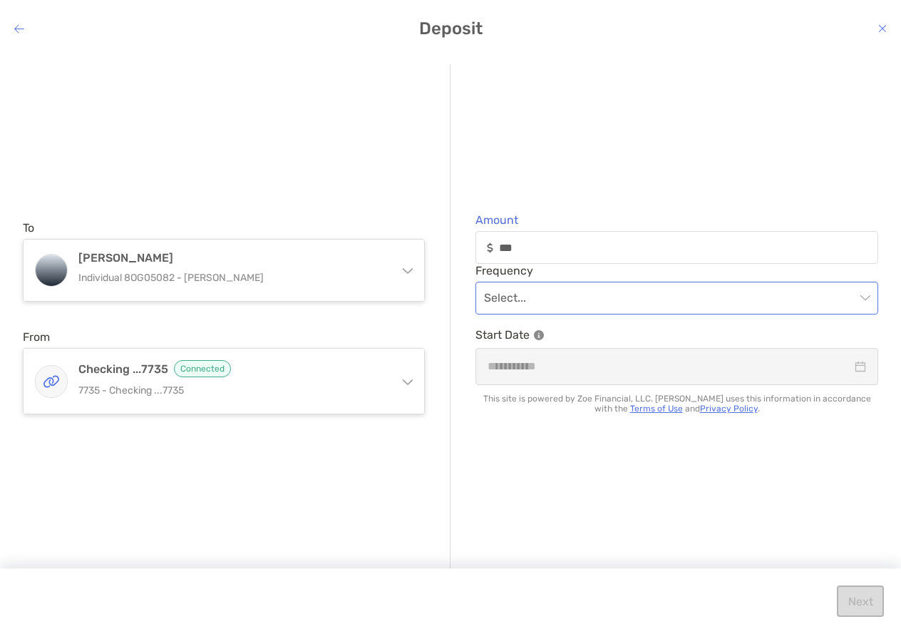
click at [538, 299] on input "modal" at bounding box center [670, 297] width 372 height 31
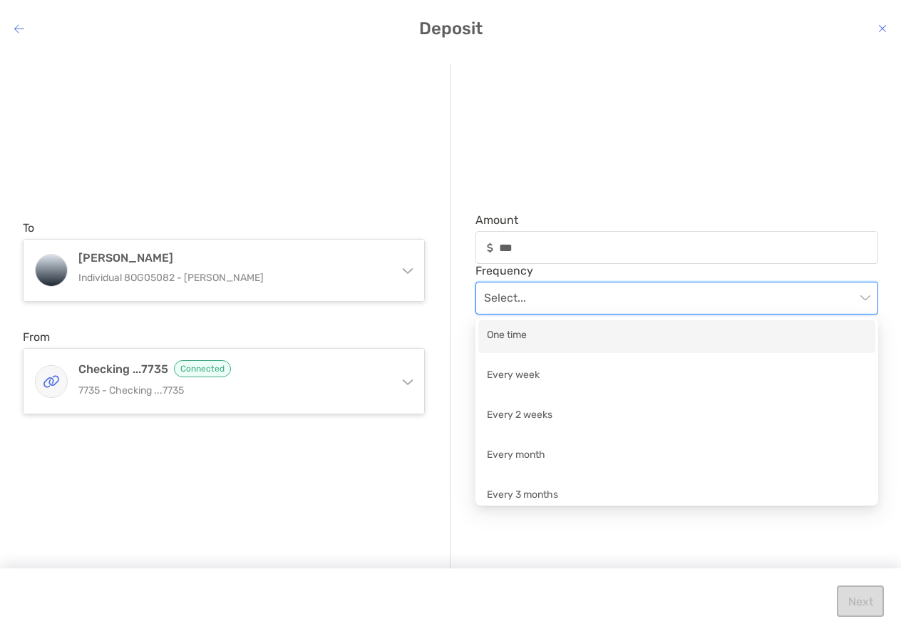
click at [524, 332] on div "One time" at bounding box center [677, 336] width 380 height 18
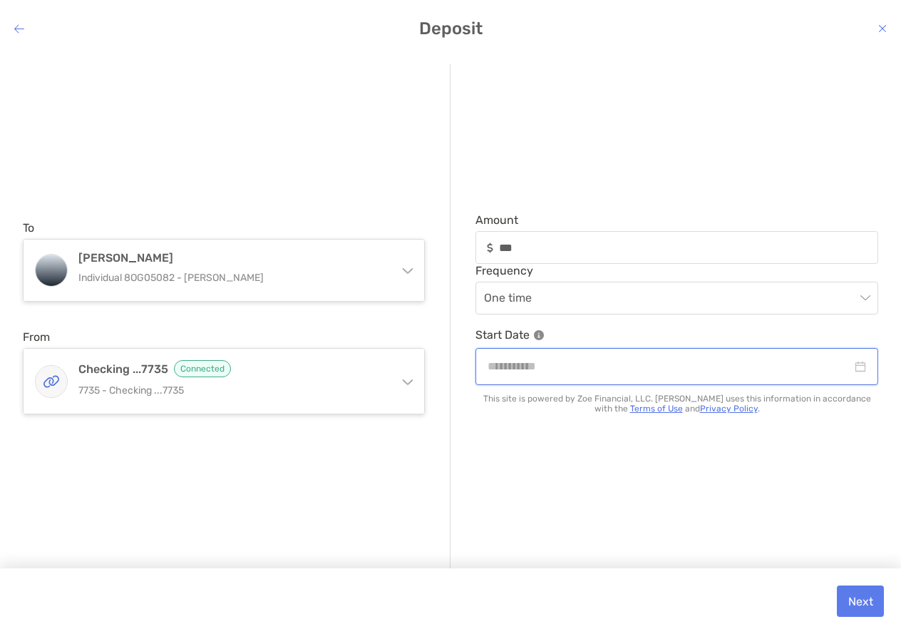
click at [538, 367] on input "modal" at bounding box center [670, 366] width 364 height 18
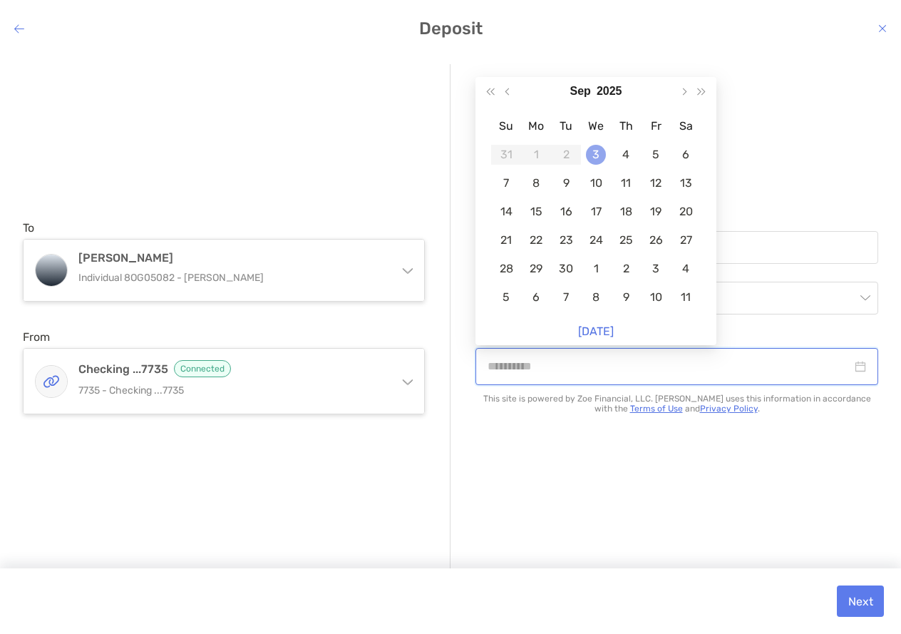
type input "**********"
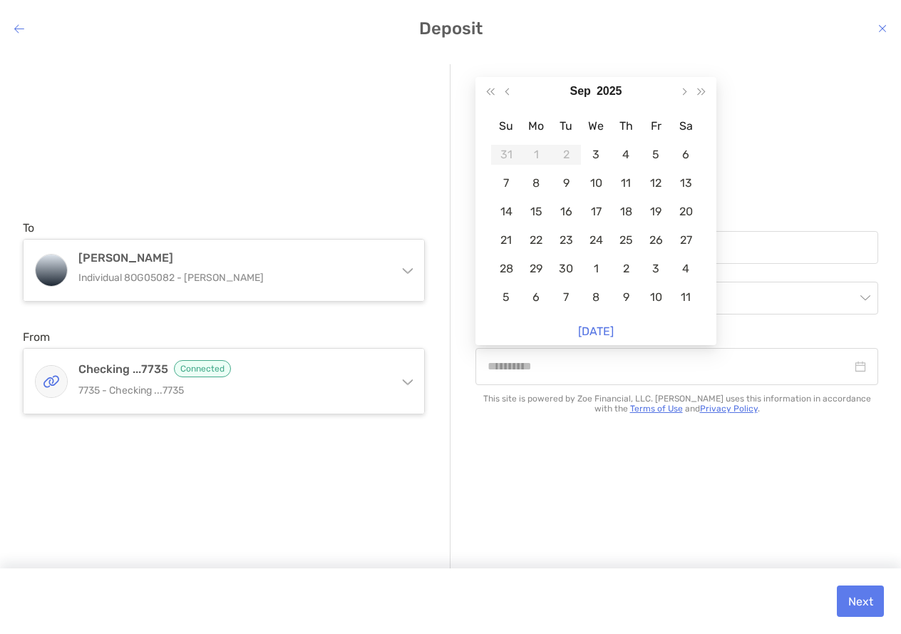
click at [598, 155] on div "3" at bounding box center [596, 155] width 20 height 20
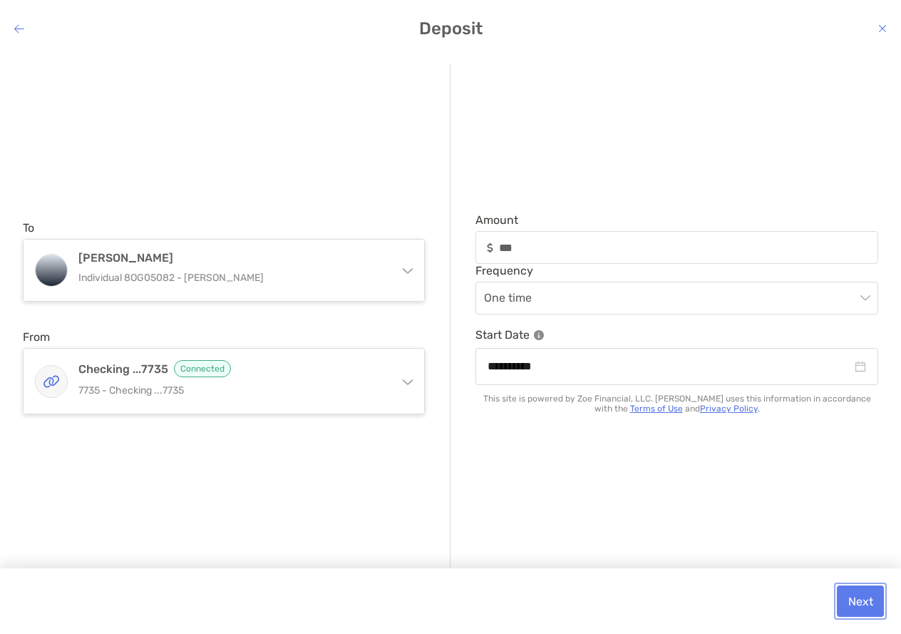
click at [864, 602] on button "Next" at bounding box center [860, 600] width 47 height 31
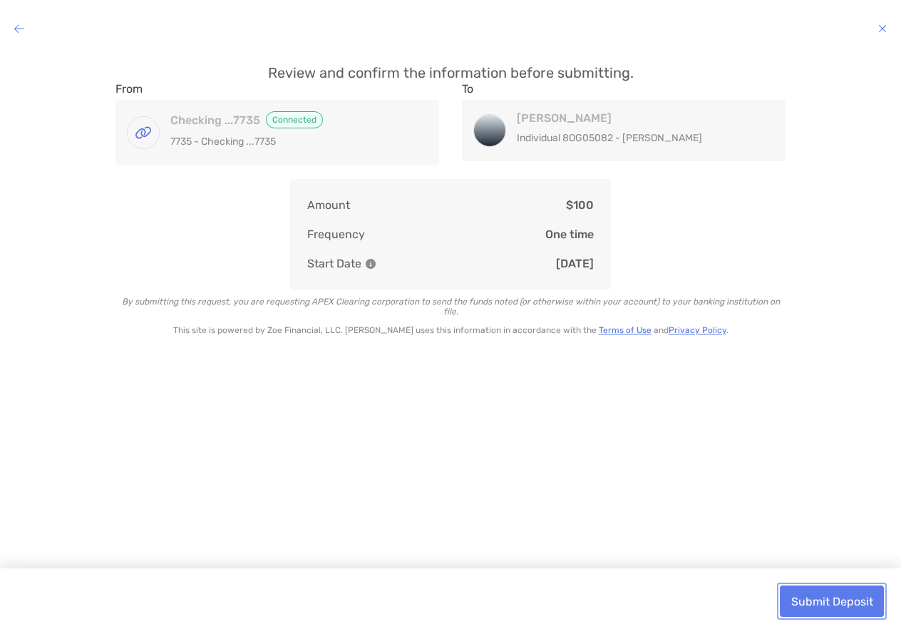
click at [845, 602] on button "Submit Deposit" at bounding box center [832, 600] width 104 height 31
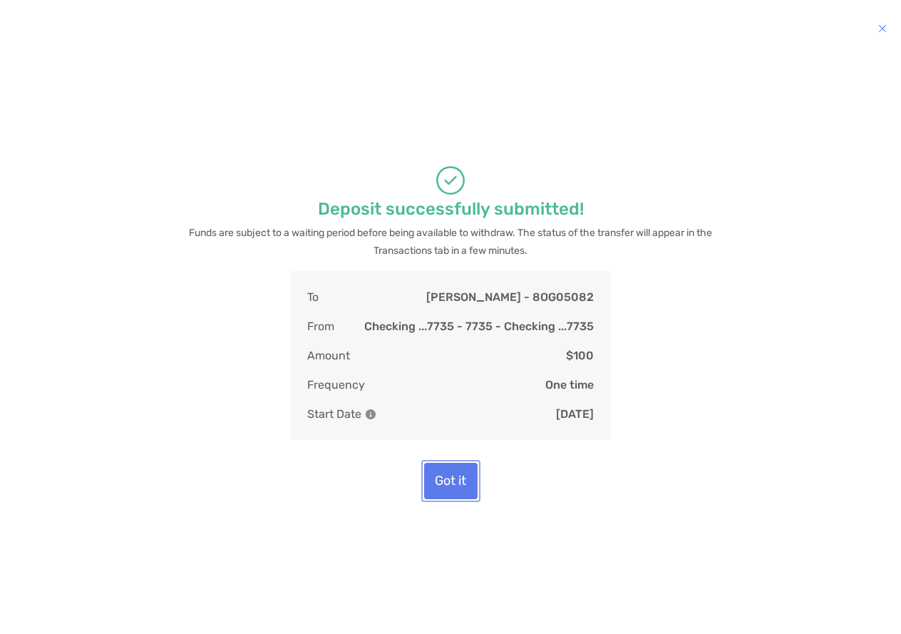
click at [452, 488] on button "Got it" at bounding box center [450, 481] width 53 height 36
